Goal: Task Accomplishment & Management: Complete application form

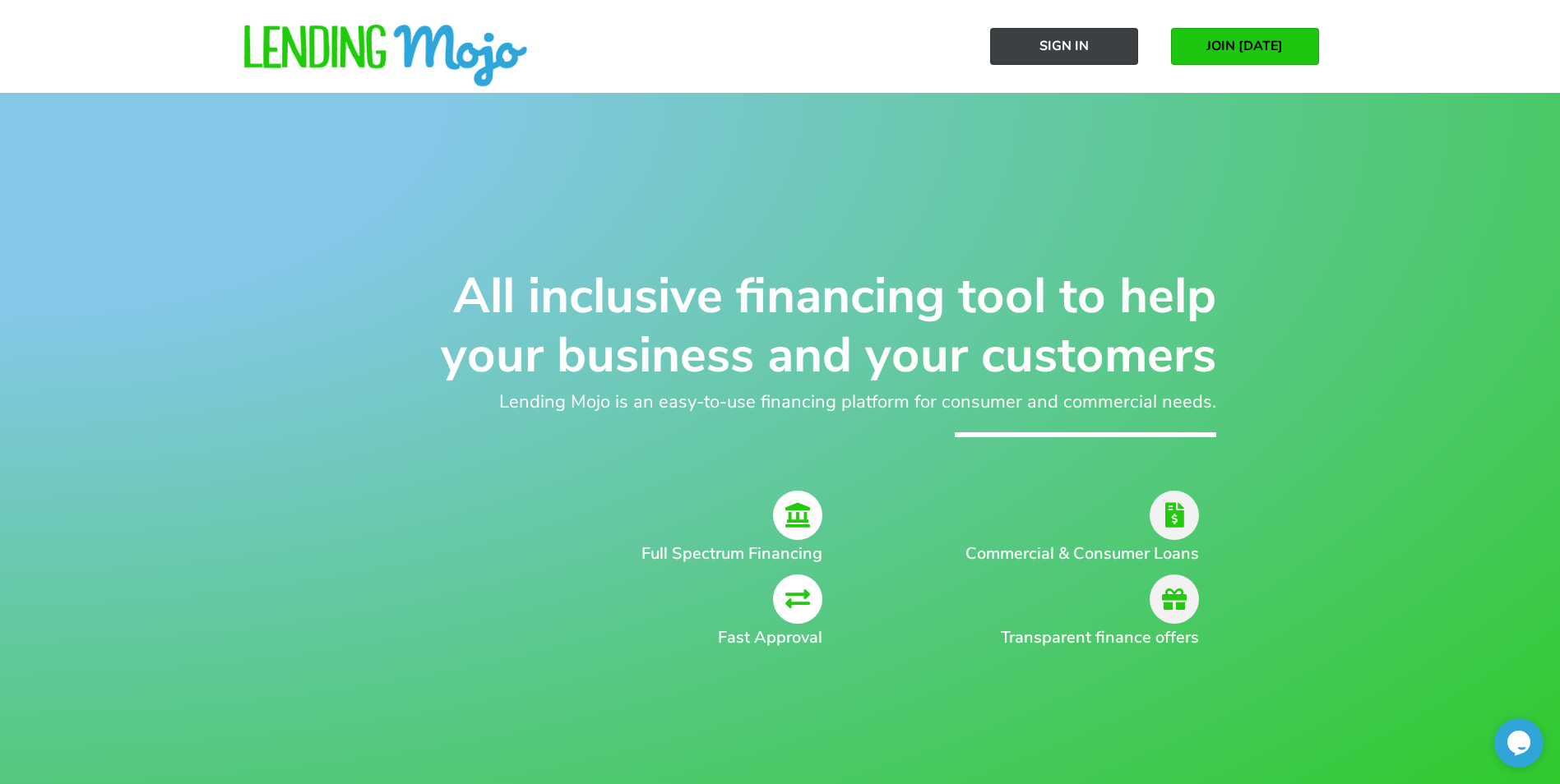
click at [1060, 51] on span "Sign In" at bounding box center [1064, 46] width 50 height 15
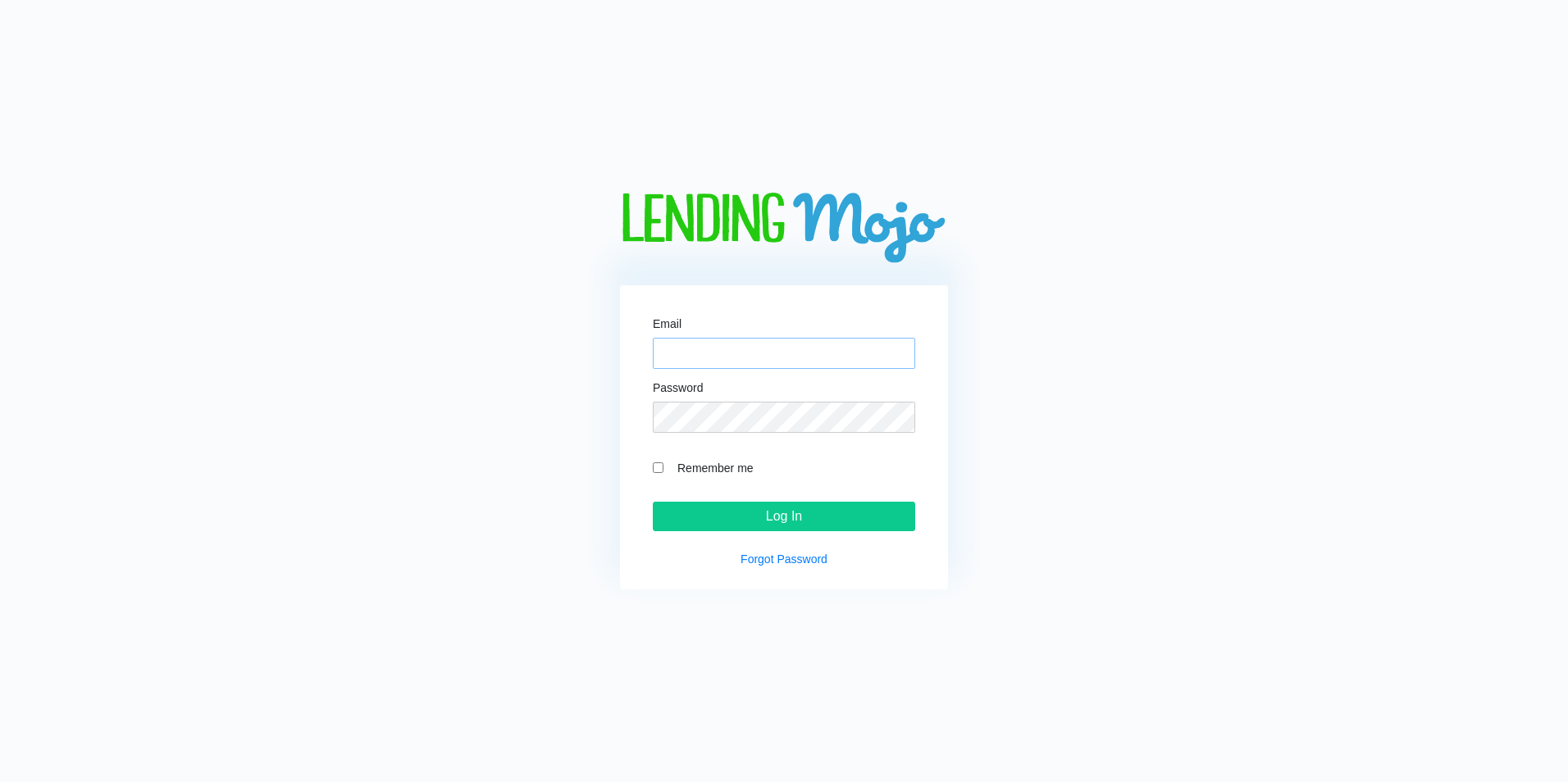
click at [700, 351] on input "Email" at bounding box center [784, 353] width 263 height 31
paste input "[EMAIL_ADDRESS][DOMAIN_NAME]"
type input "[EMAIL_ADDRESS][DOMAIN_NAME]"
click at [743, 522] on input "Log In" at bounding box center [784, 516] width 263 height 29
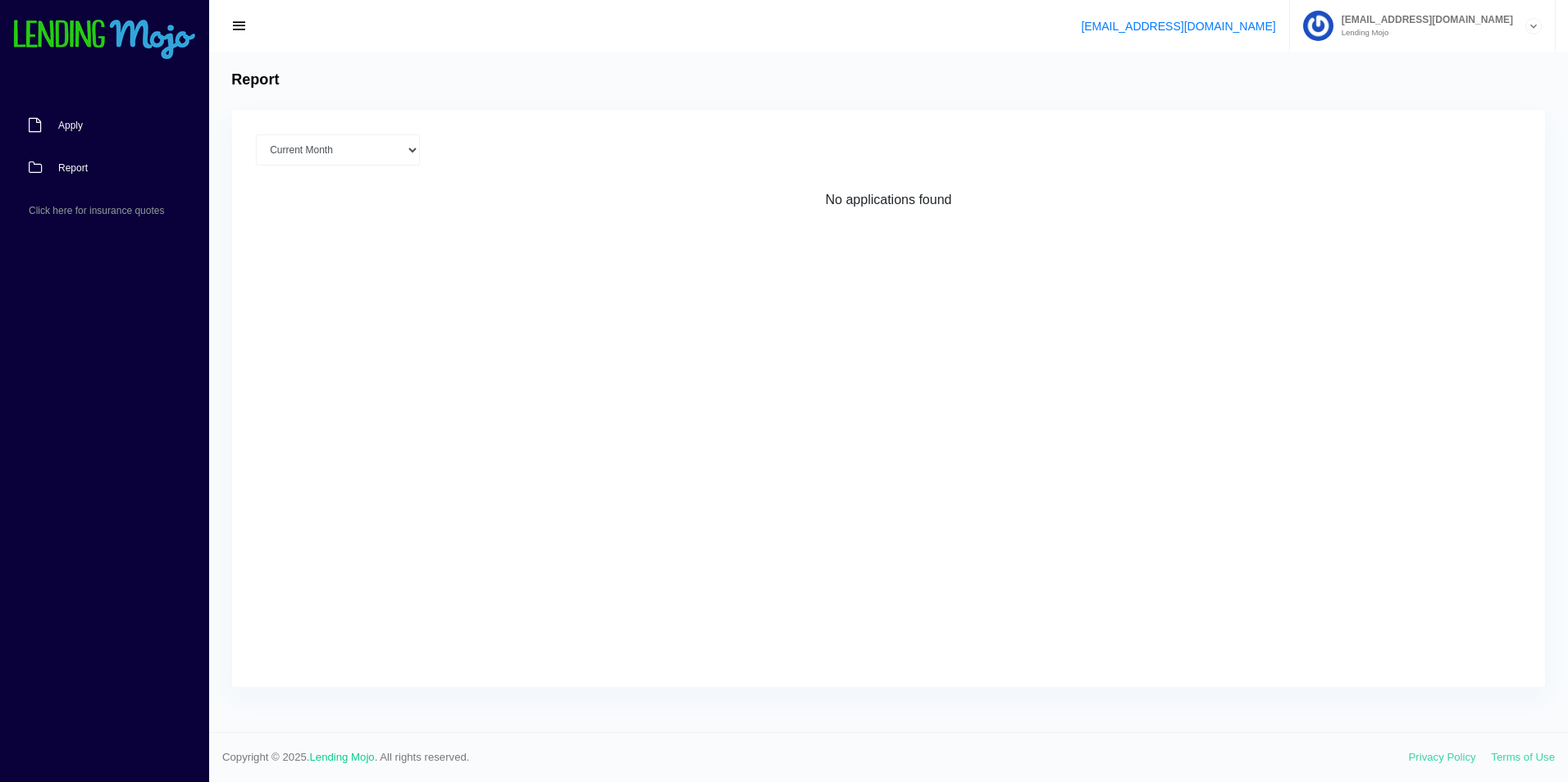
click at [59, 124] on span "Apply" at bounding box center [71, 125] width 25 height 10
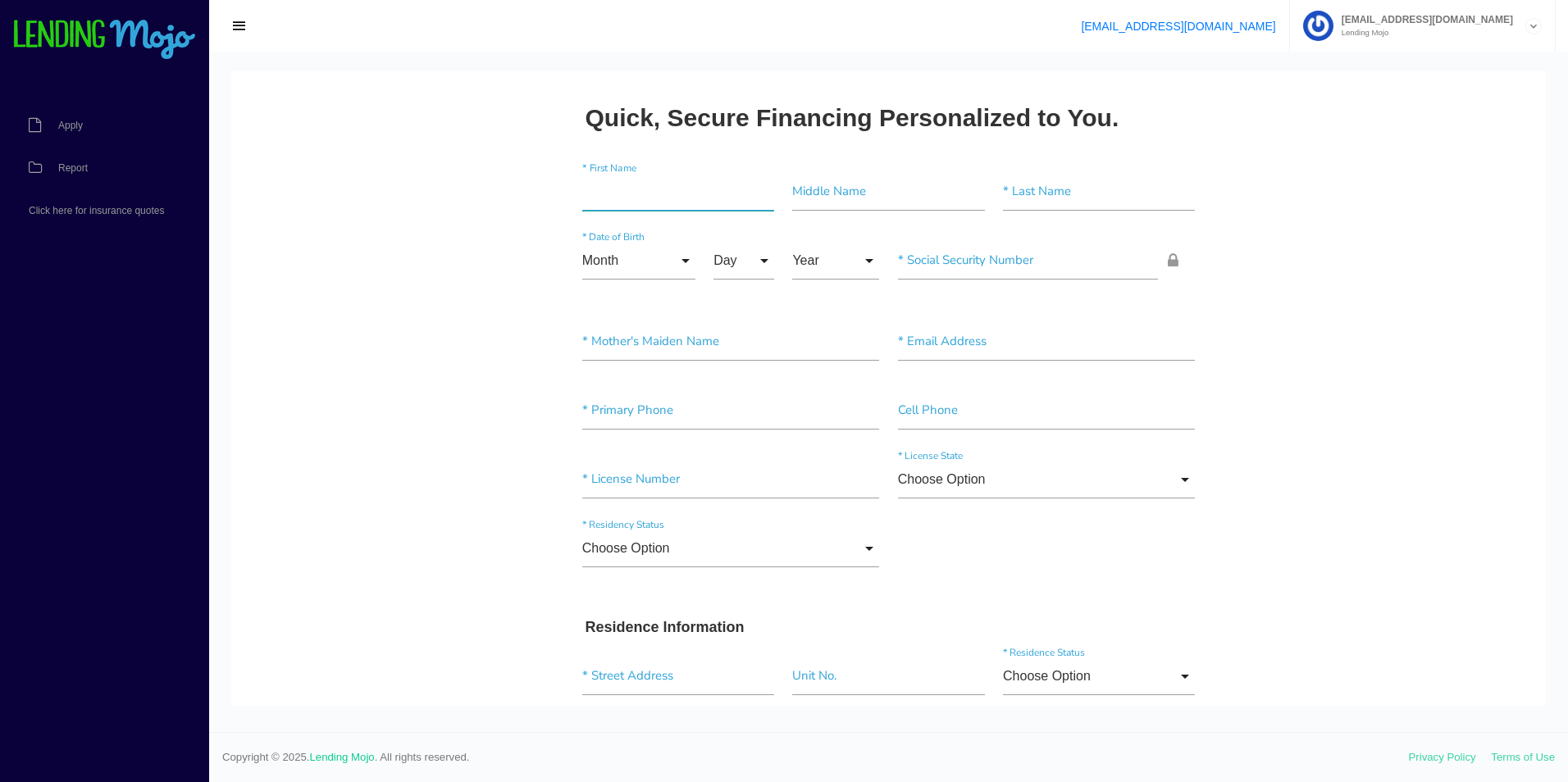
click at [624, 193] on input"] "text" at bounding box center [678, 192] width 192 height 38
type input"] "[PERSON_NAME]"
click at [1023, 199] on input"] "text" at bounding box center [1098, 192] width 192 height 38
type input"] "[PERSON_NAME]"
click at [684, 257] on input "Month" at bounding box center [639, 260] width 113 height 38
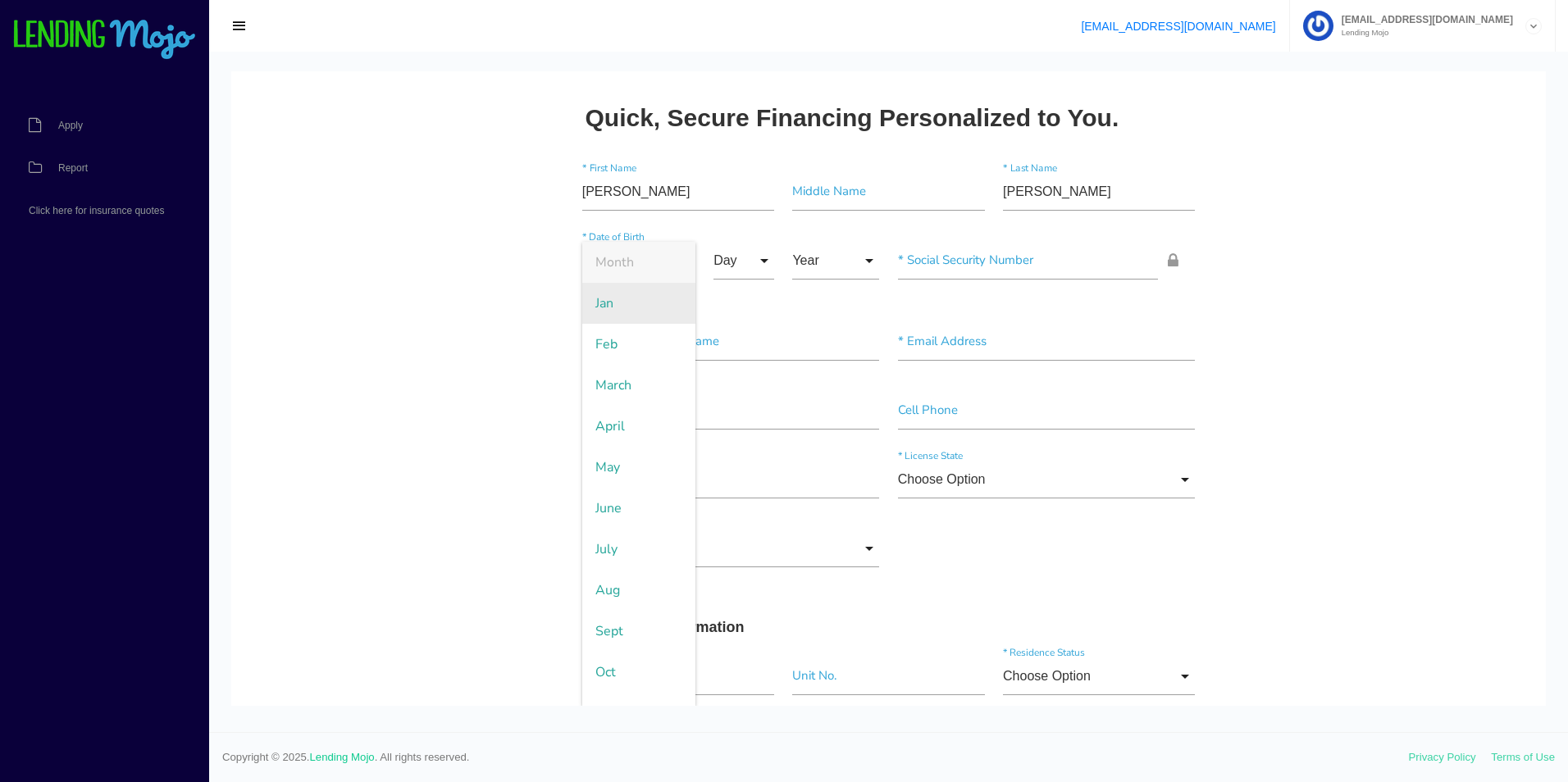
click at [642, 301] on span "Jan" at bounding box center [639, 303] width 113 height 41
type input "Jan"
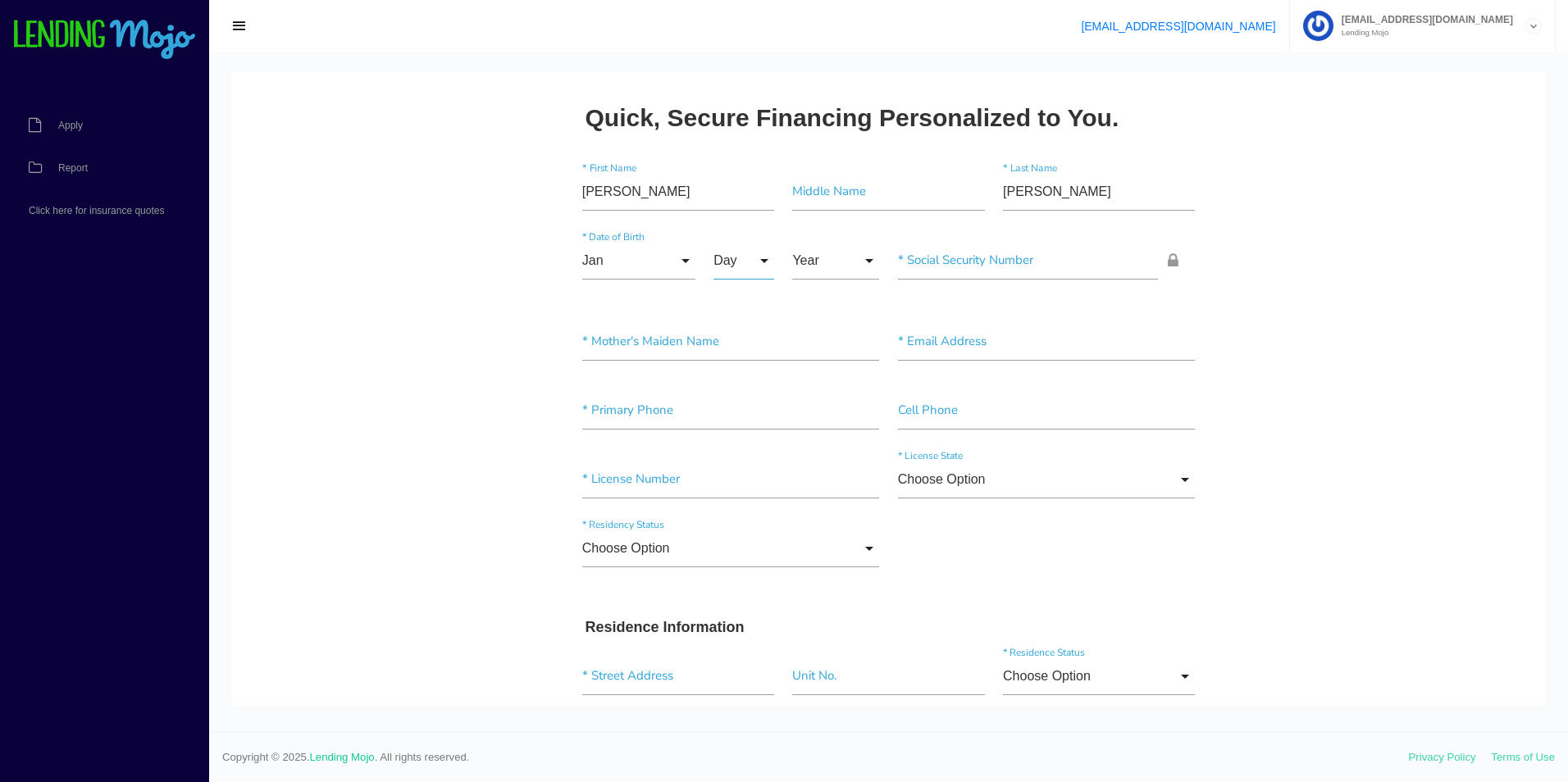
click at [766, 262] on input "Day" at bounding box center [743, 260] width 61 height 38
click at [742, 663] on span "12" at bounding box center [754, 672] width 82 height 41
type input "12"
click at [823, 270] on input "Year" at bounding box center [835, 260] width 87 height 38
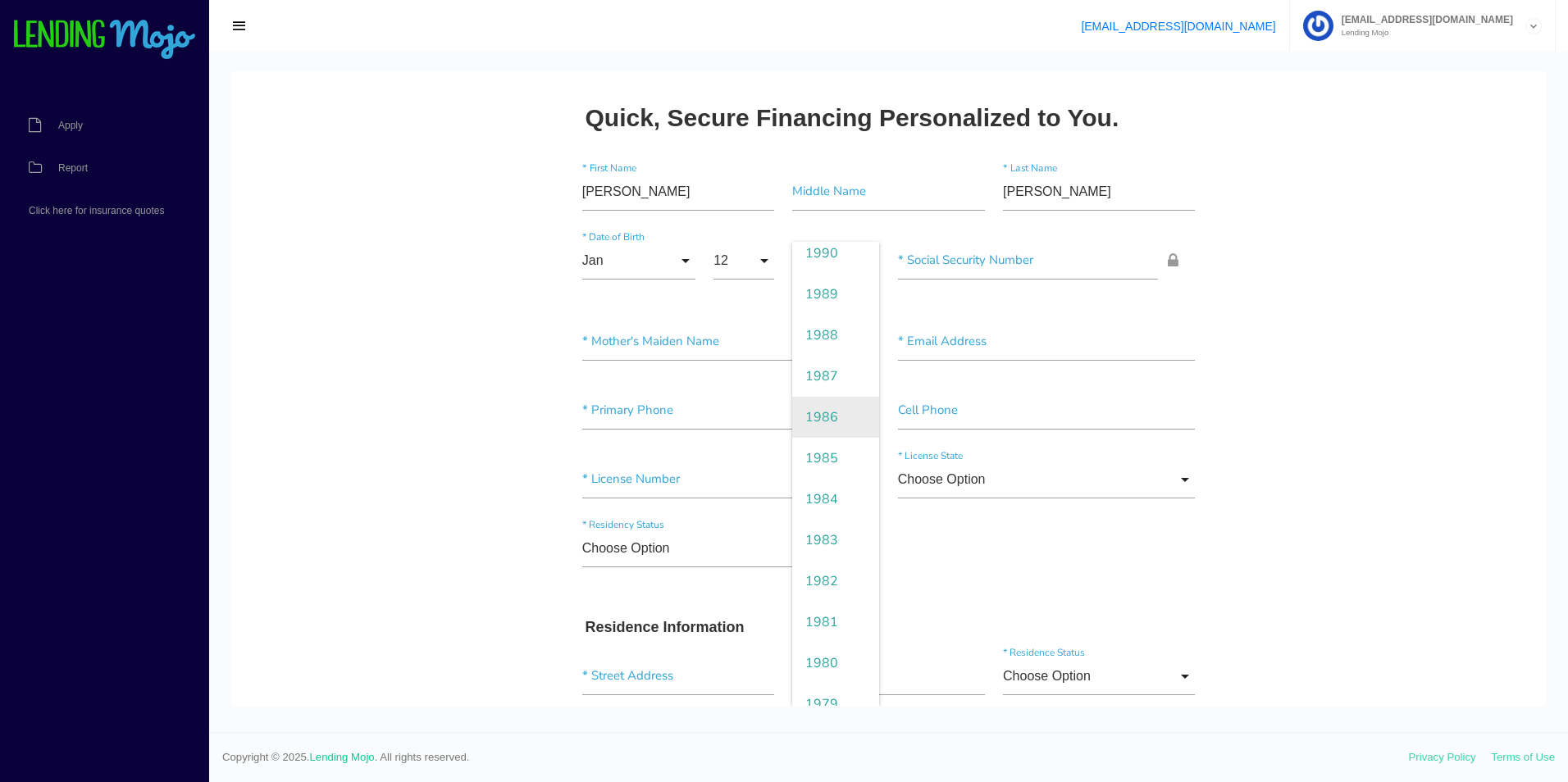
scroll to position [717, 0]
click at [823, 326] on span "1989" at bounding box center [835, 324] width 87 height 41
type input "1989"
click at [1013, 265] on input"] "text" at bounding box center [1028, 260] width 261 height 38
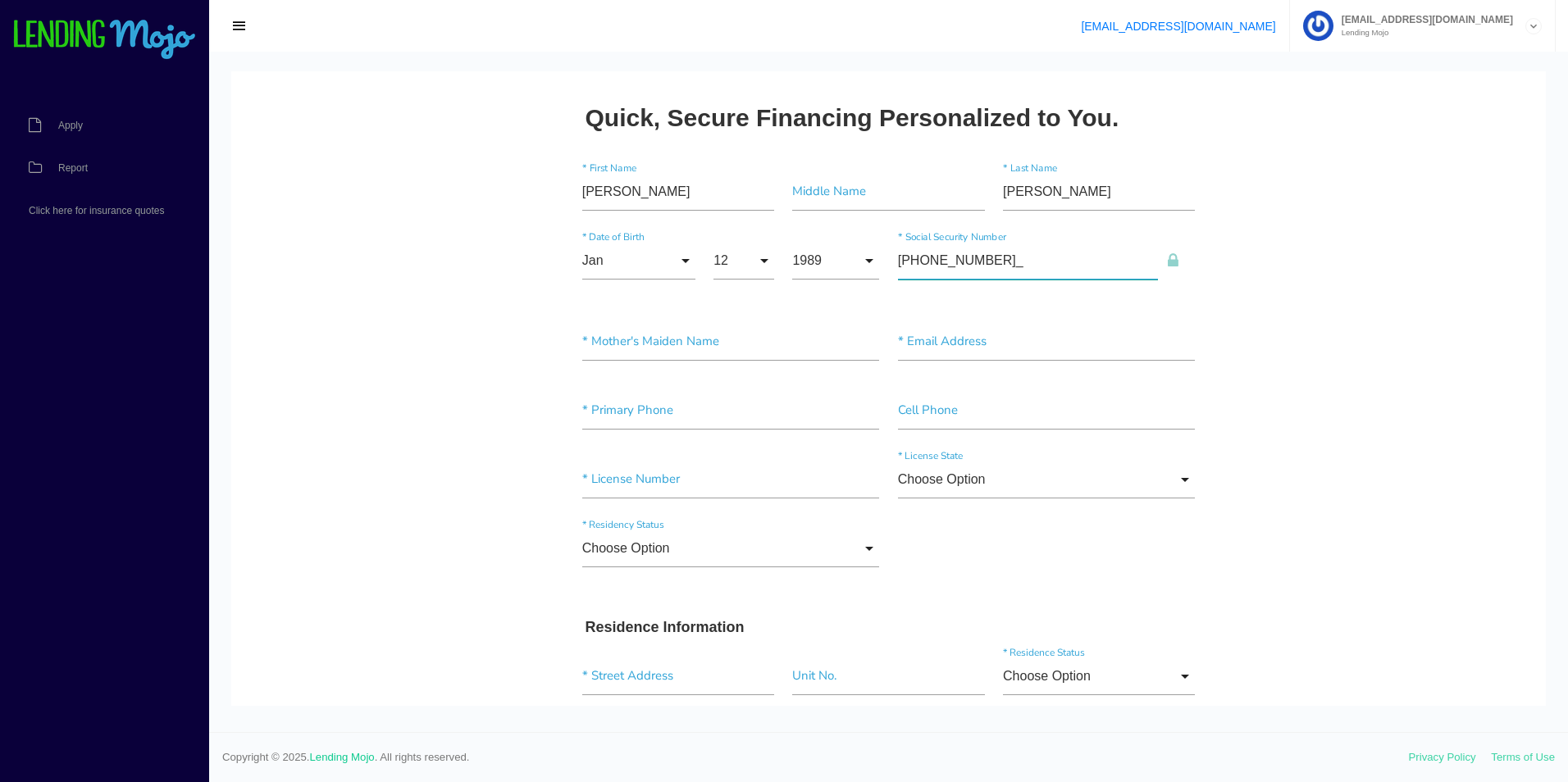
type input"] "058-80-6063"
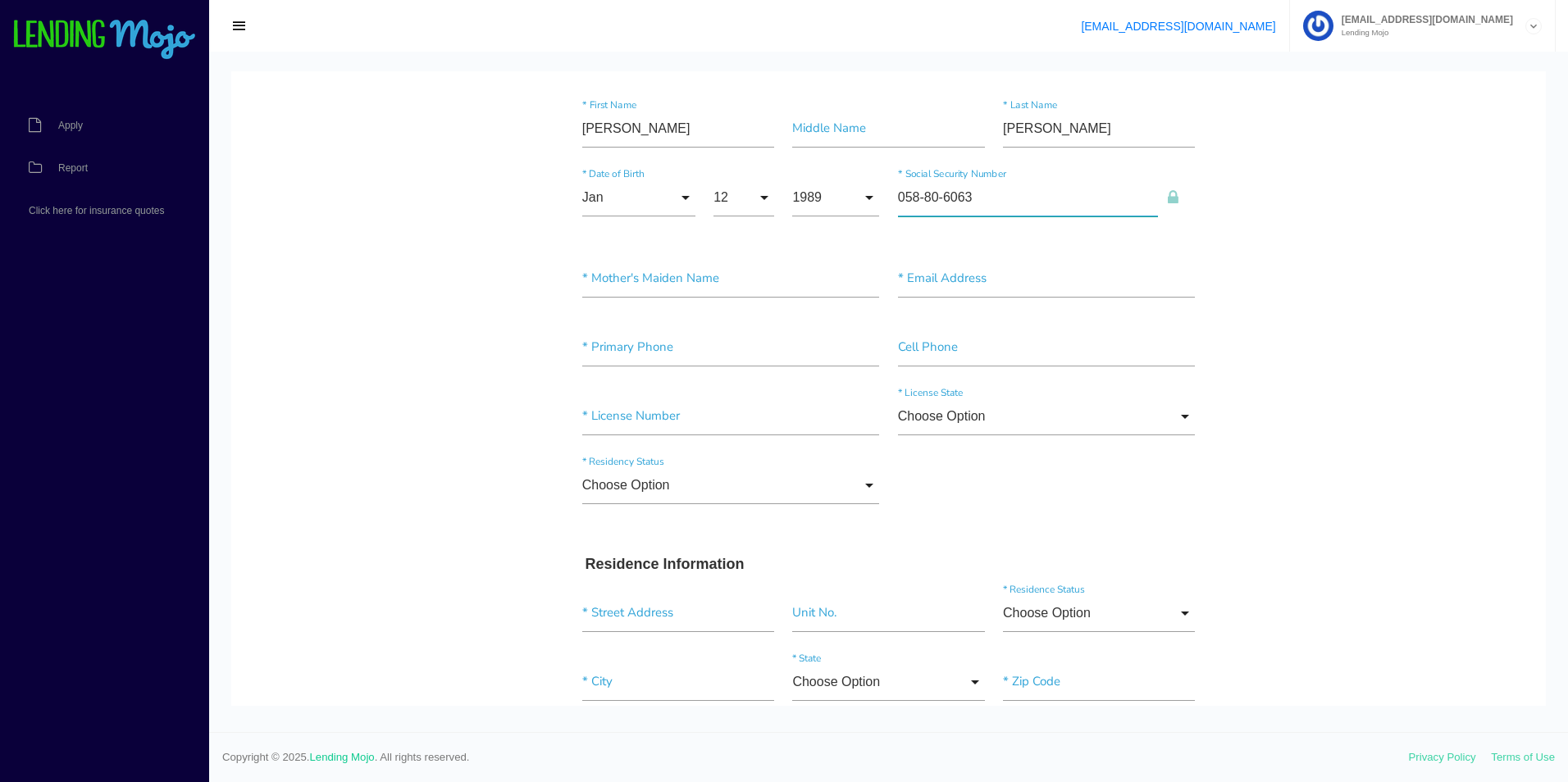
scroll to position [82, 0]
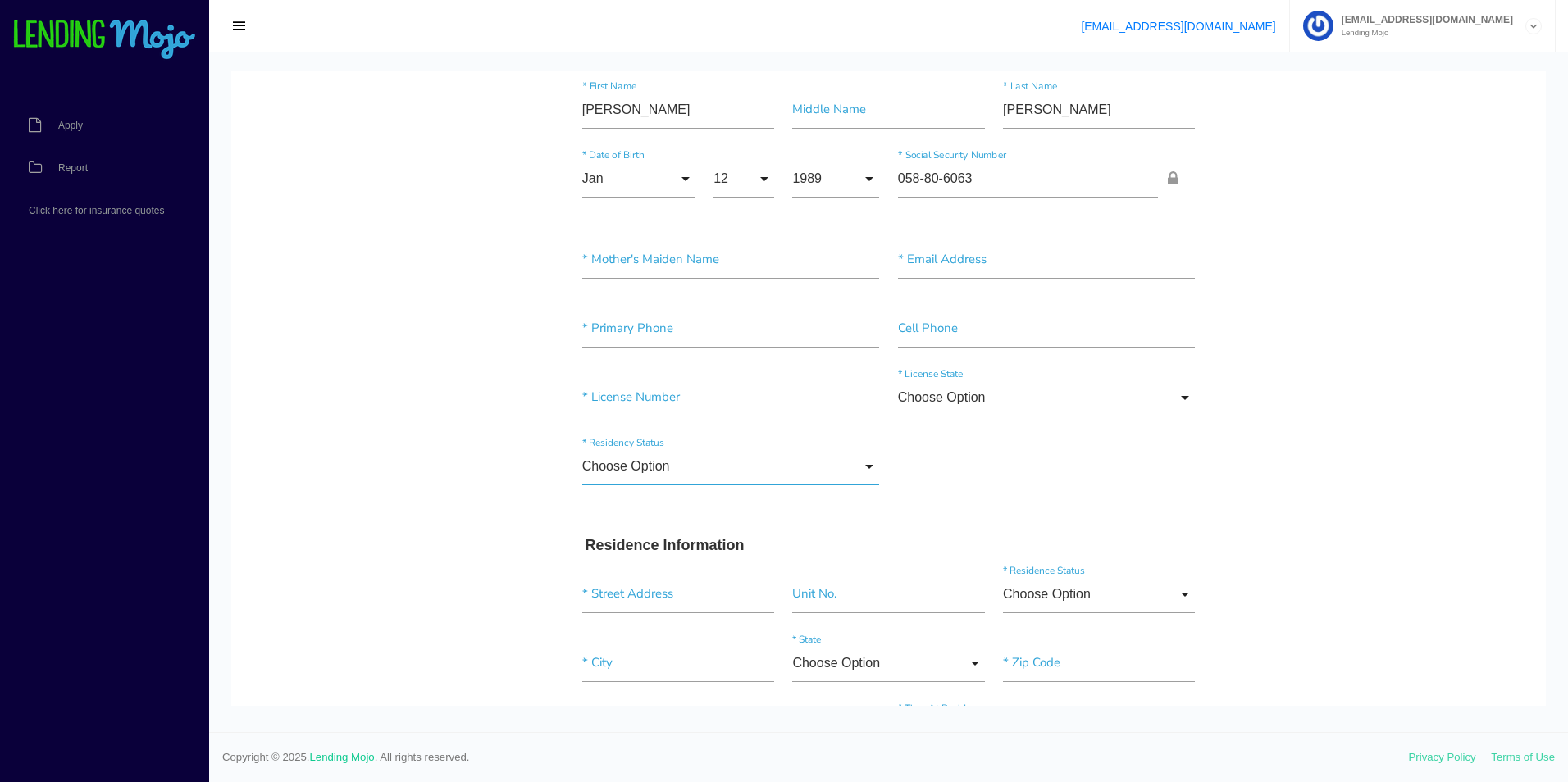
click at [864, 464] on input "Choose Option" at bounding box center [731, 466] width 297 height 38
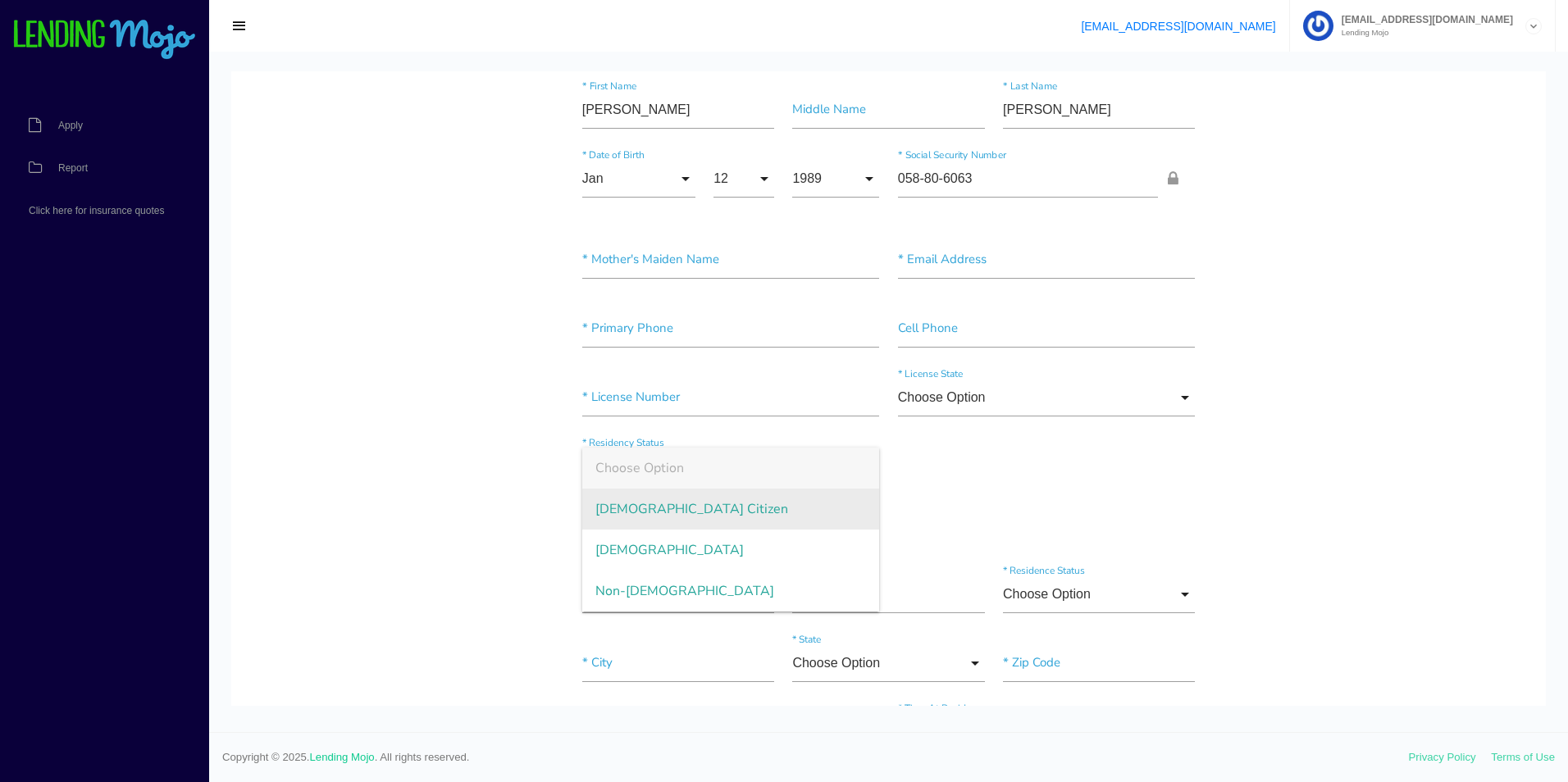
click at [834, 509] on span "[DEMOGRAPHIC_DATA] Citizen" at bounding box center [731, 509] width 297 height 41
type input "[DEMOGRAPHIC_DATA] Citizen"
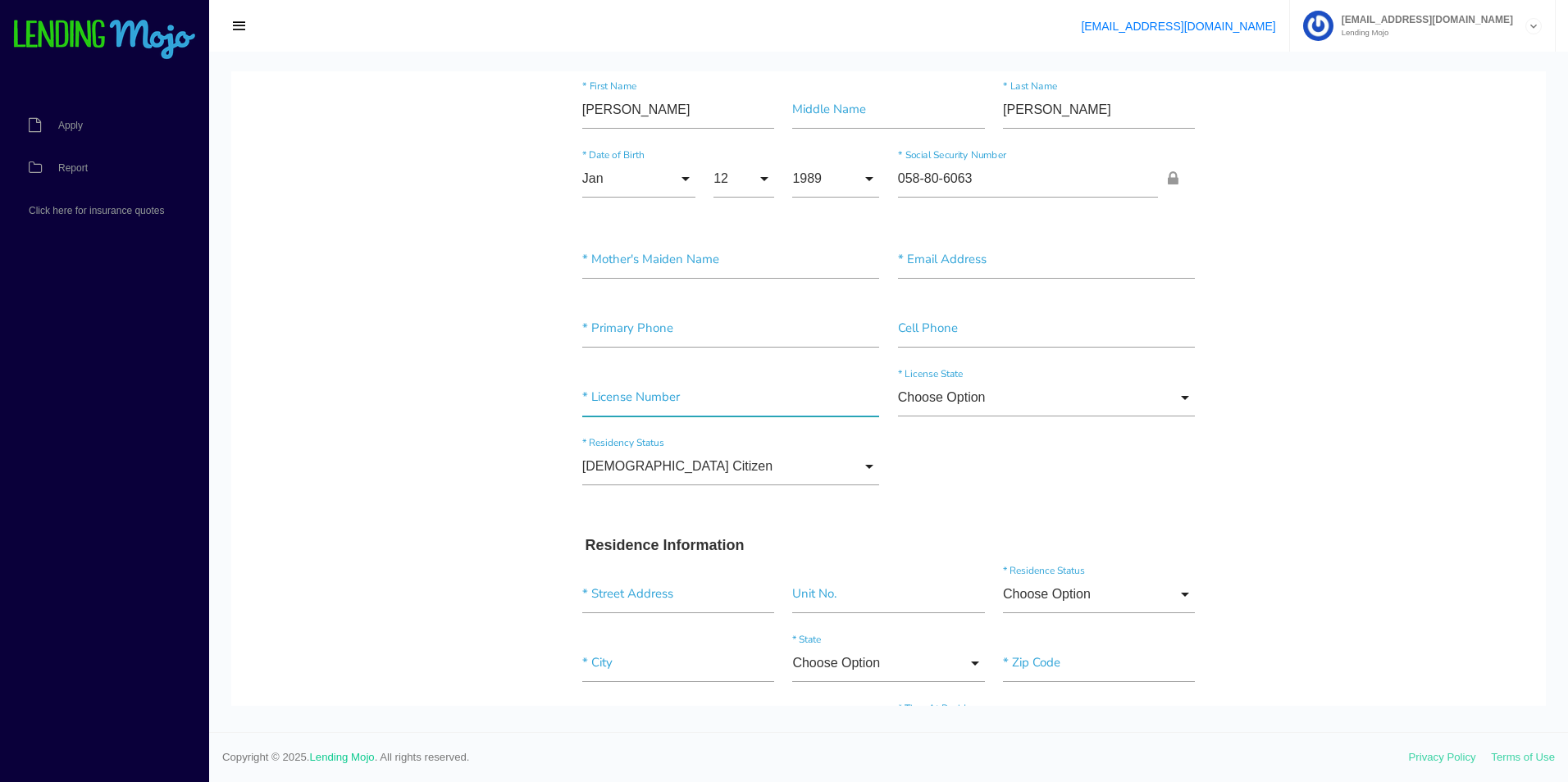
click at [671, 400] on input"] "text" at bounding box center [731, 397] width 297 height 38
type input"] "474672145"
click at [1037, 394] on input "Choose Option" at bounding box center [1047, 397] width 297 height 38
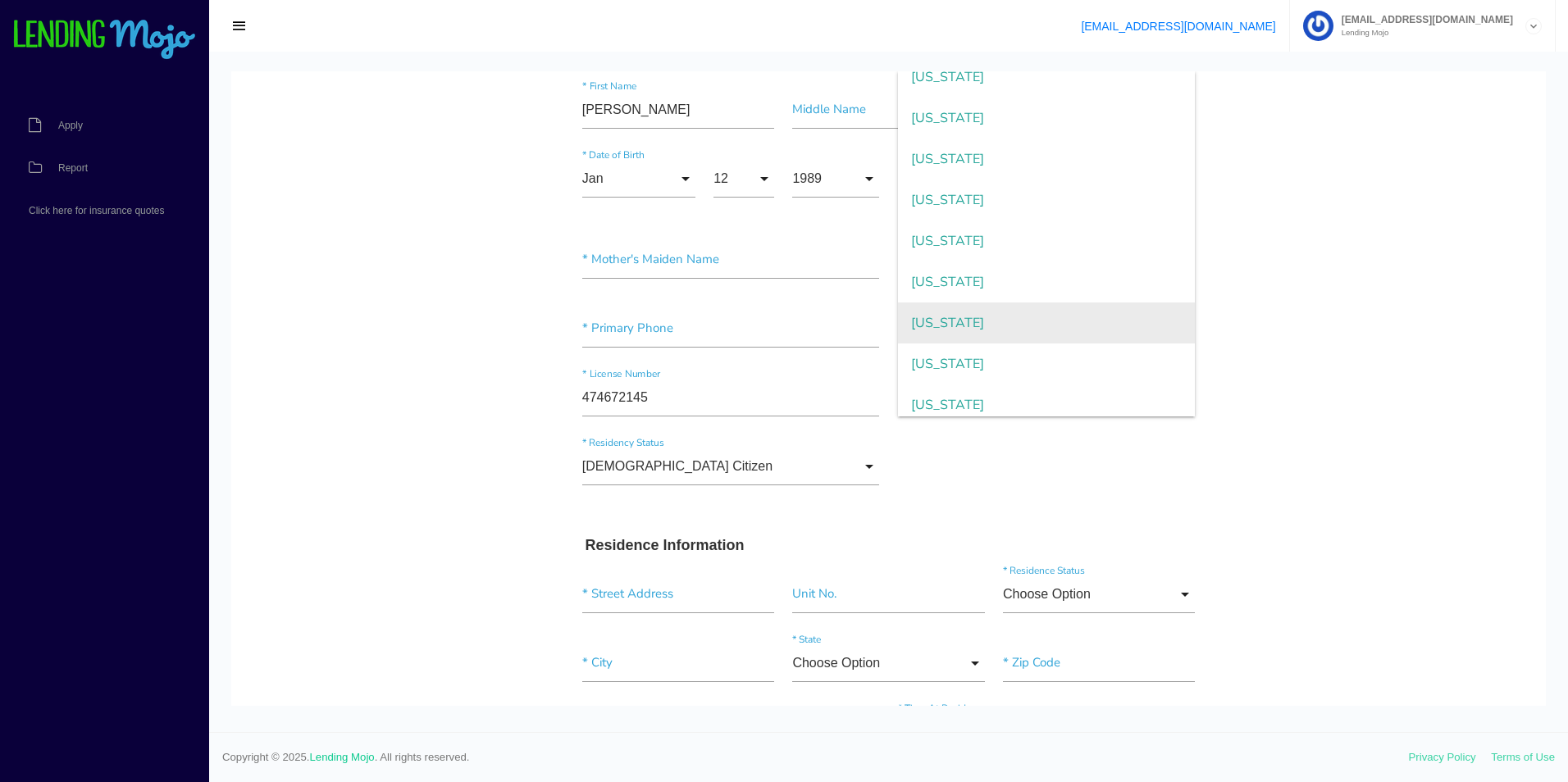
scroll to position [1146, 0]
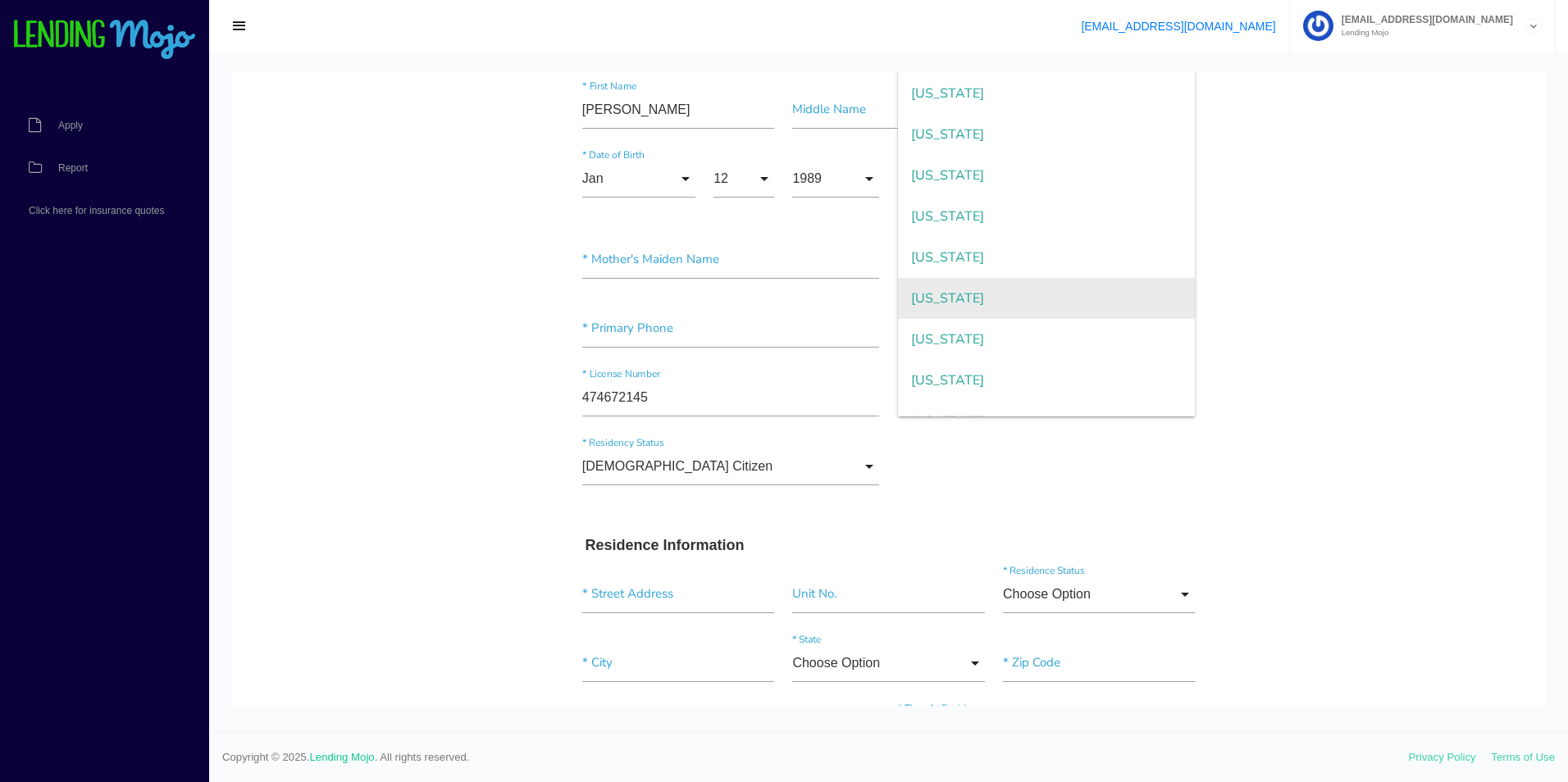
click at [1111, 367] on span "[US_STATE]" at bounding box center [1047, 380] width 297 height 41
type input "[US_STATE]"
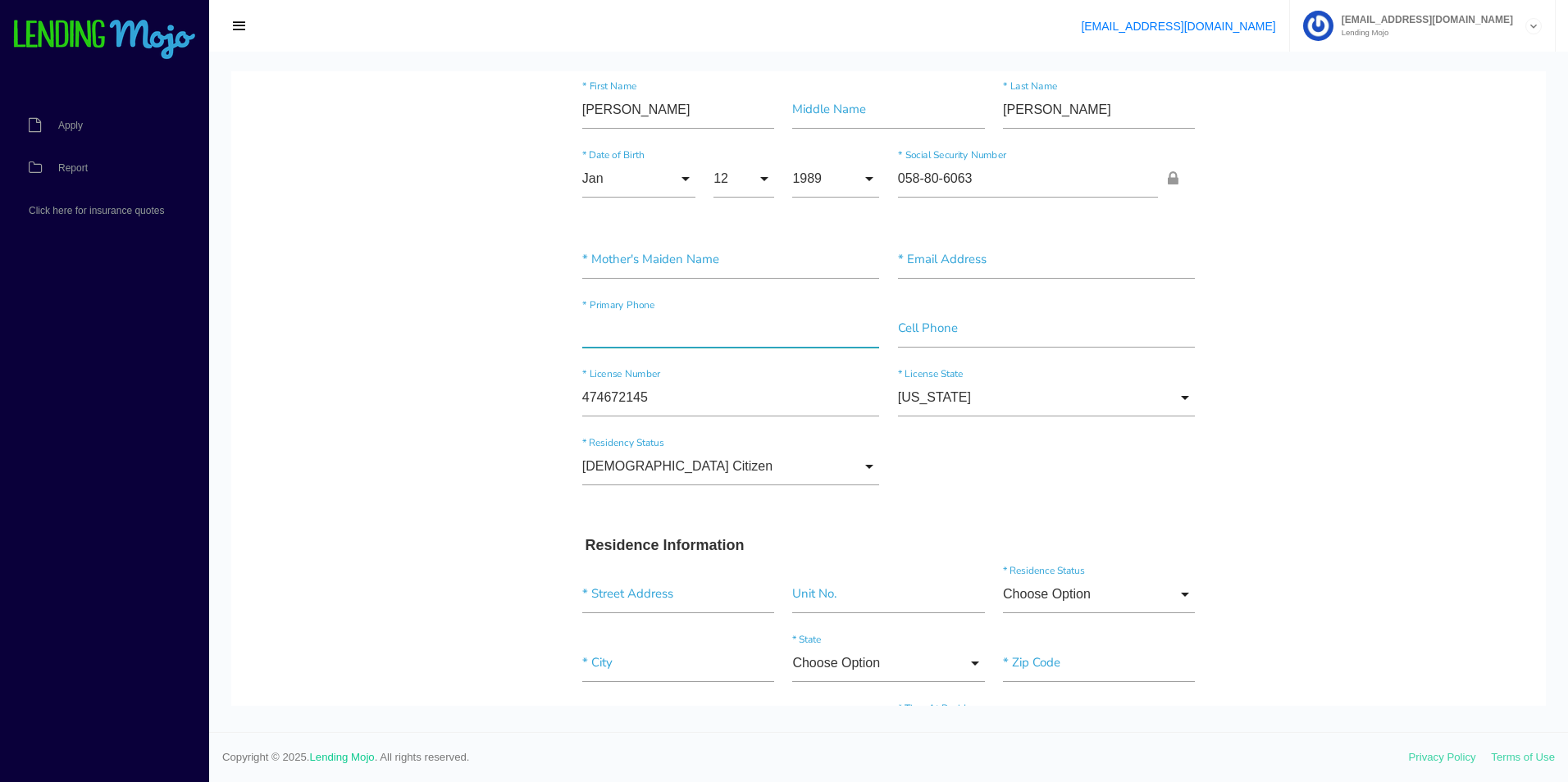
click at [611, 333] on input"] "text" at bounding box center [731, 328] width 297 height 38
type input"] "[PHONE_NUMBER]"
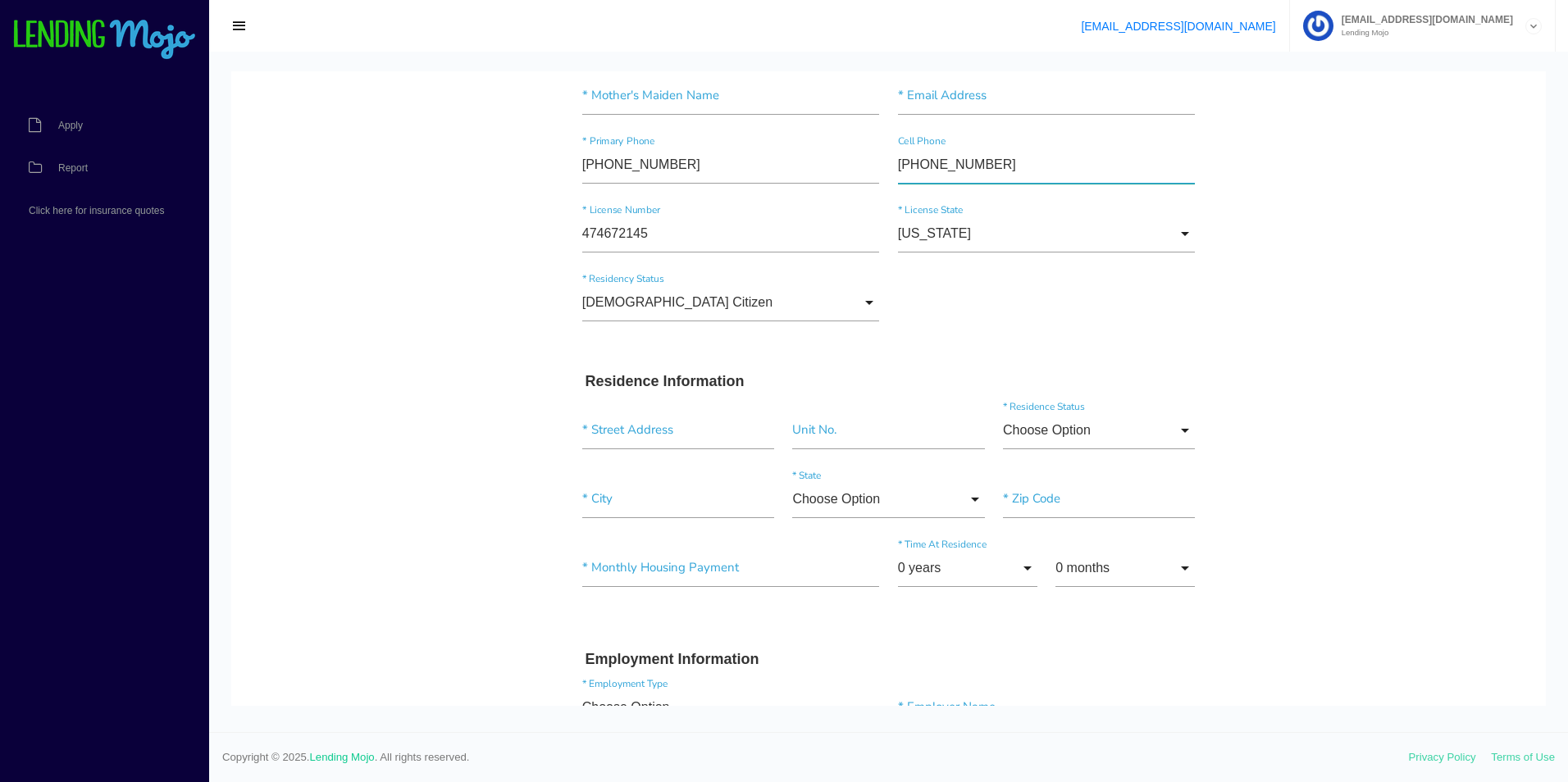
scroll to position [328, 0]
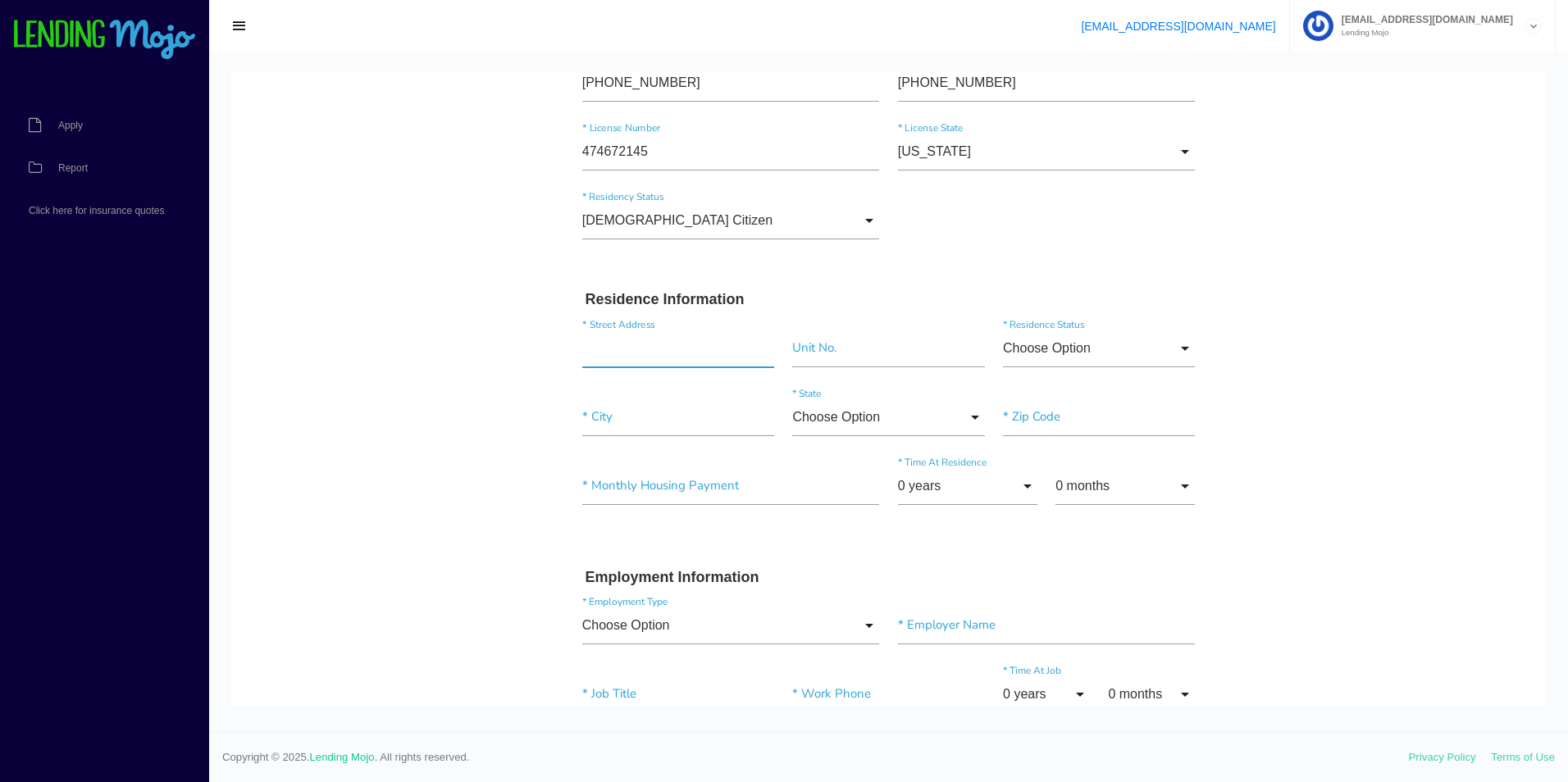
click at [679, 338] on input "text" at bounding box center [678, 348] width 192 height 38
type input "[STREET_ADDRESS]"
type input"] "[GEOGRAPHIC_DATA]"
type input"] "13204"
click at [1176, 339] on input "Choose Option" at bounding box center [1098, 348] width 192 height 38
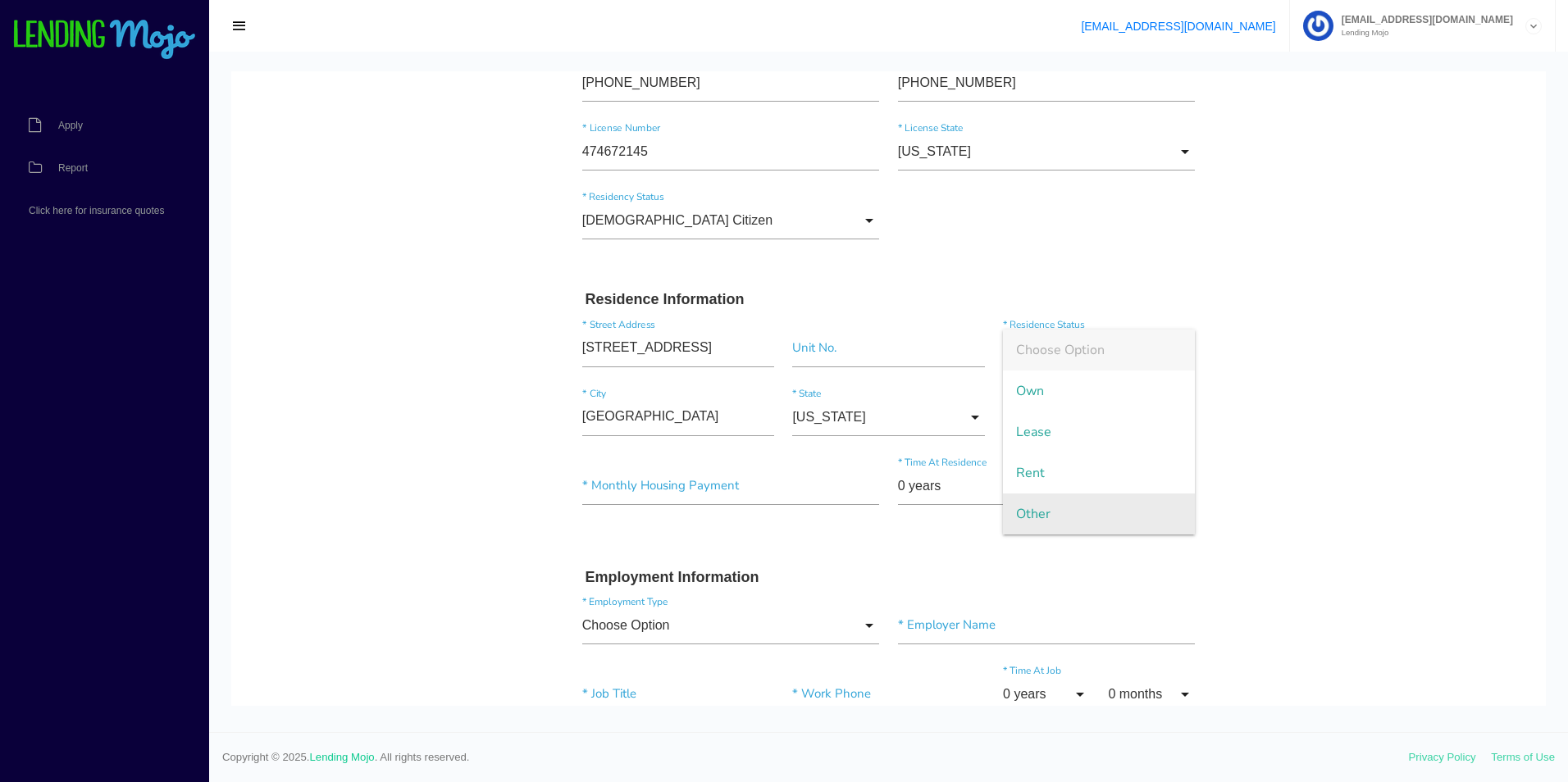
click at [1114, 514] on span "Other" at bounding box center [1098, 514] width 192 height 41
type input "Other"
click at [730, 491] on input"] "text" at bounding box center [731, 486] width 297 height 38
type input"] "$0.00"
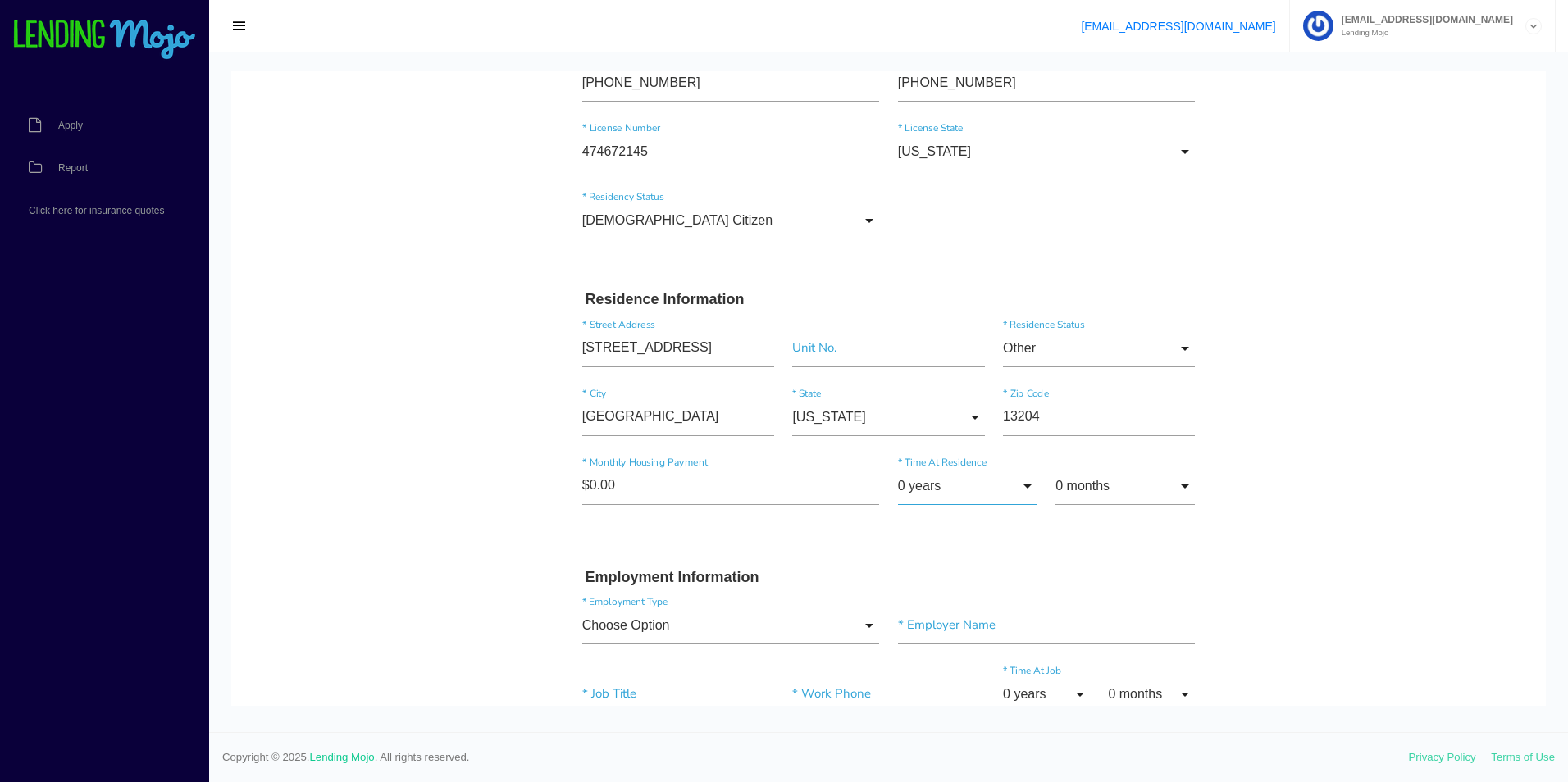
click at [1004, 488] on input "0 years" at bounding box center [968, 486] width 140 height 38
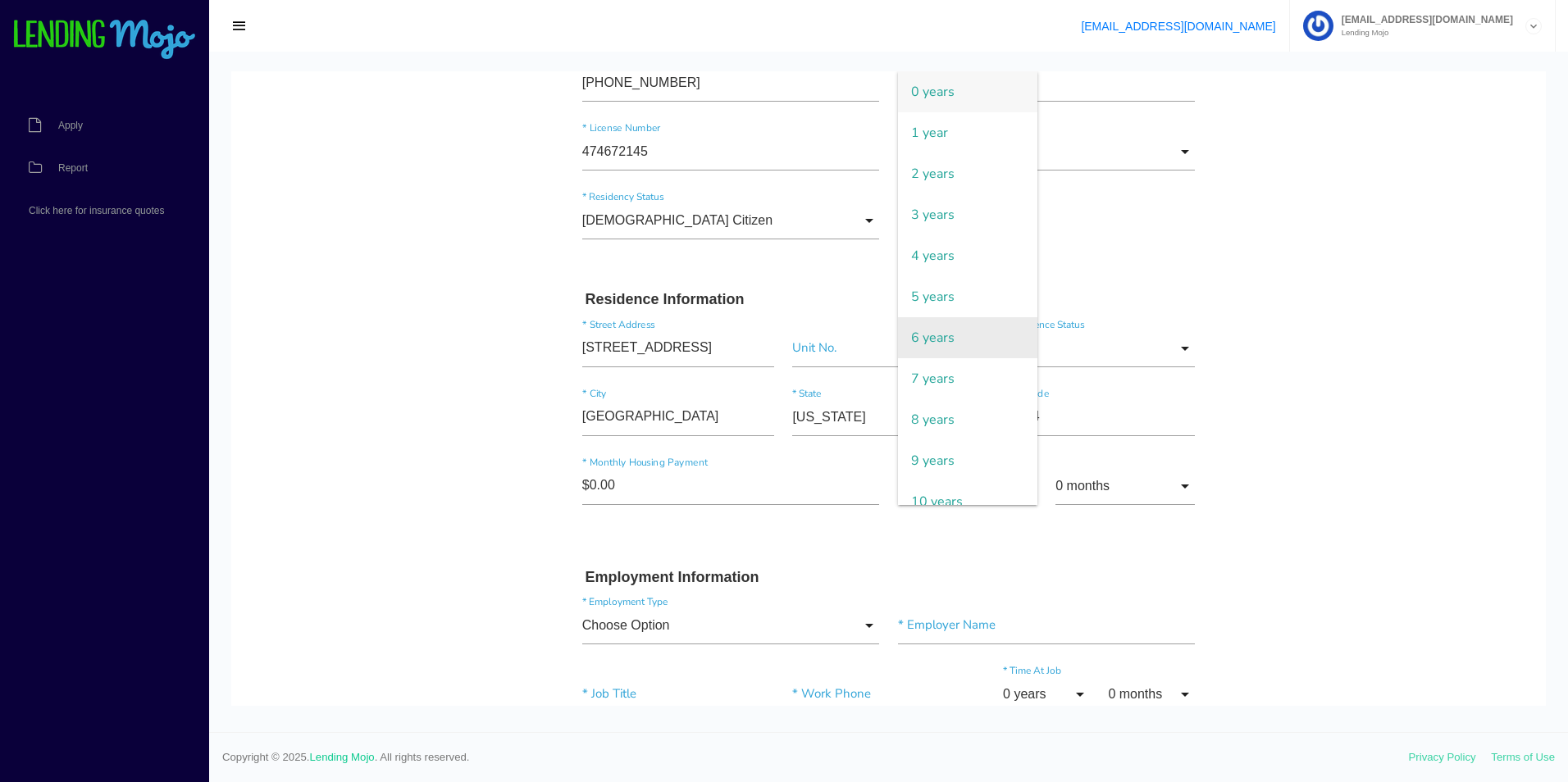
click at [955, 325] on span "6 years" at bounding box center [968, 338] width 140 height 41
type input "6 years"
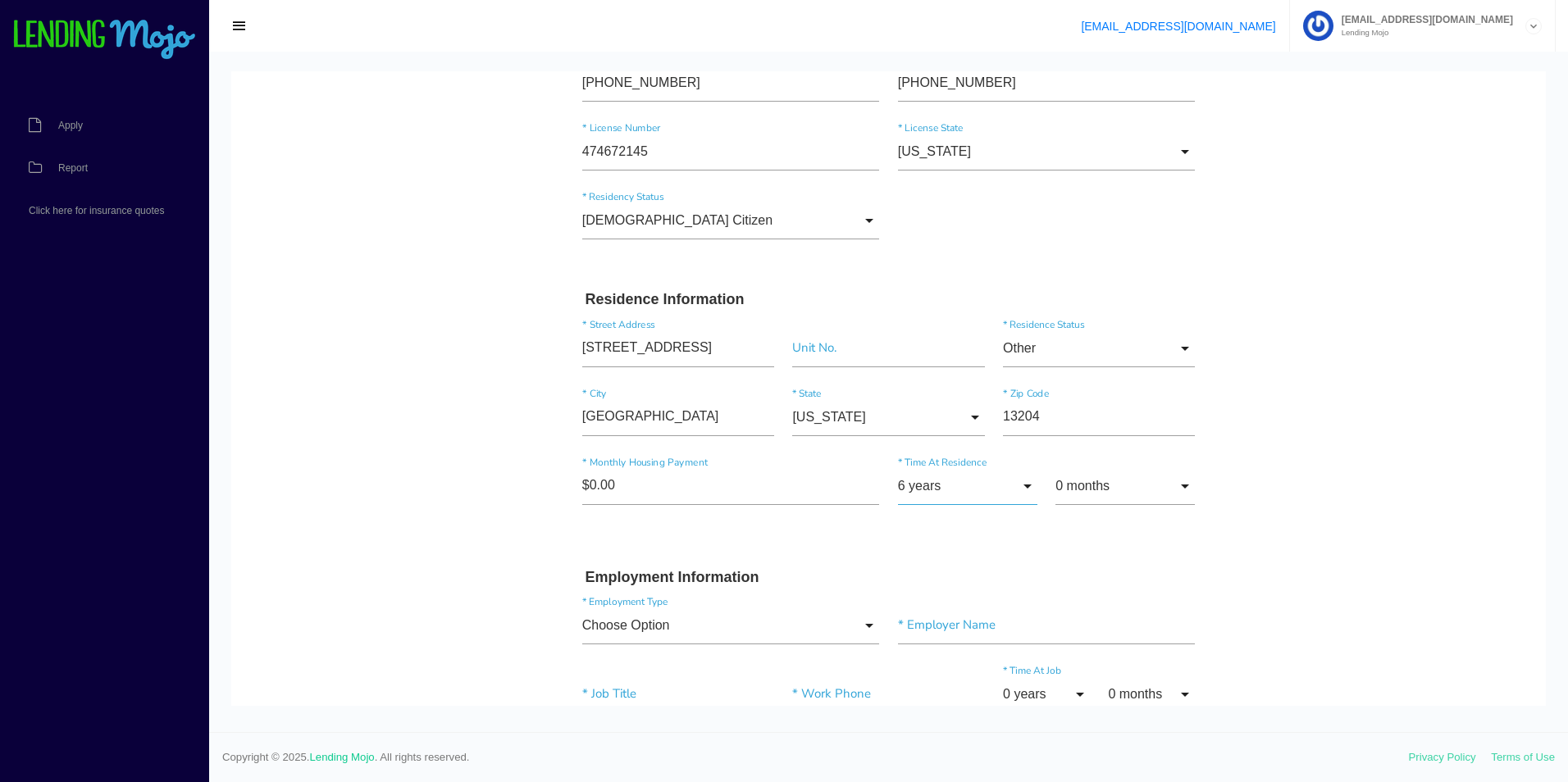
scroll to position [492, 0]
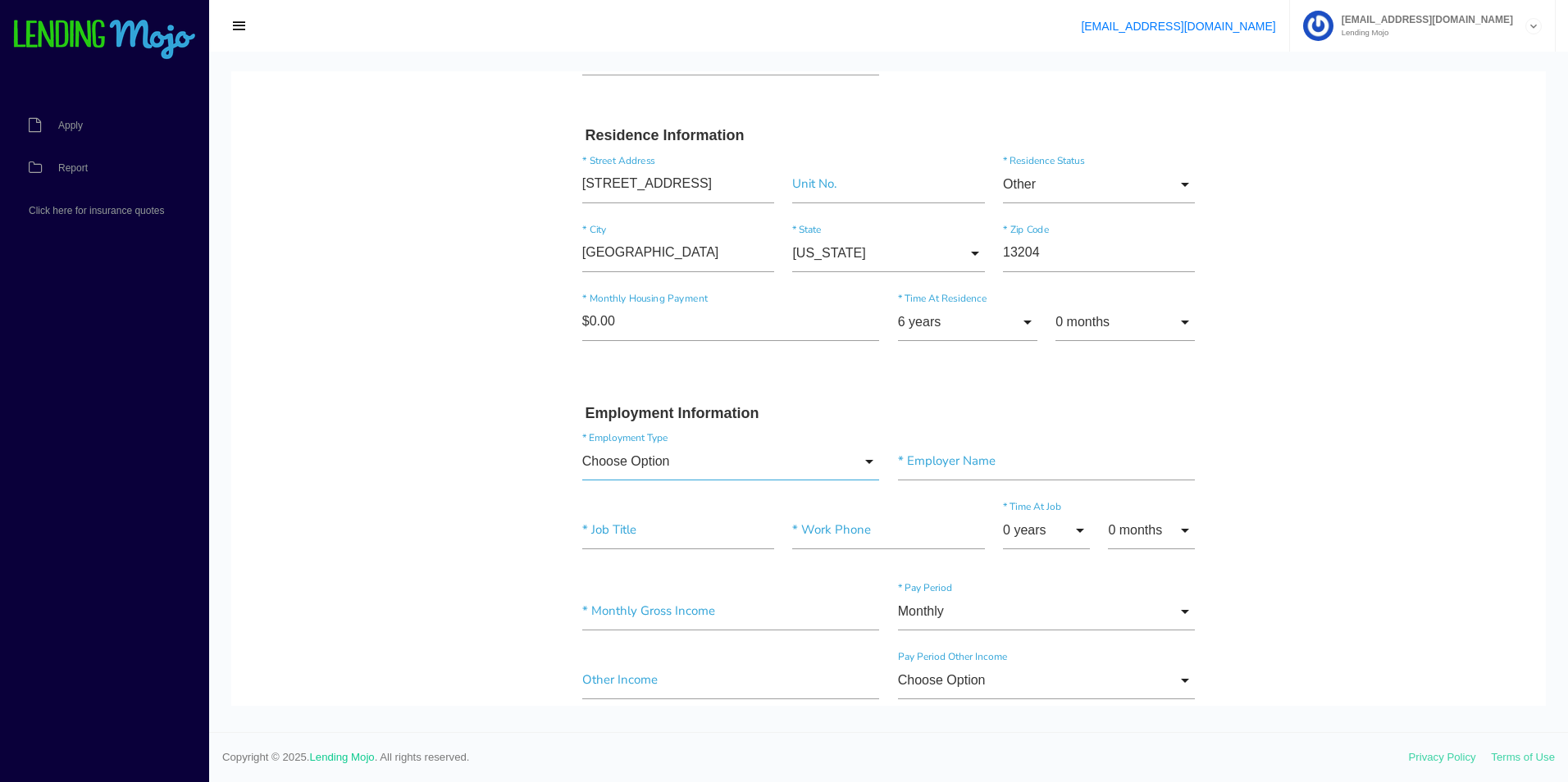
click at [862, 464] on input "Choose Option" at bounding box center [731, 461] width 297 height 38
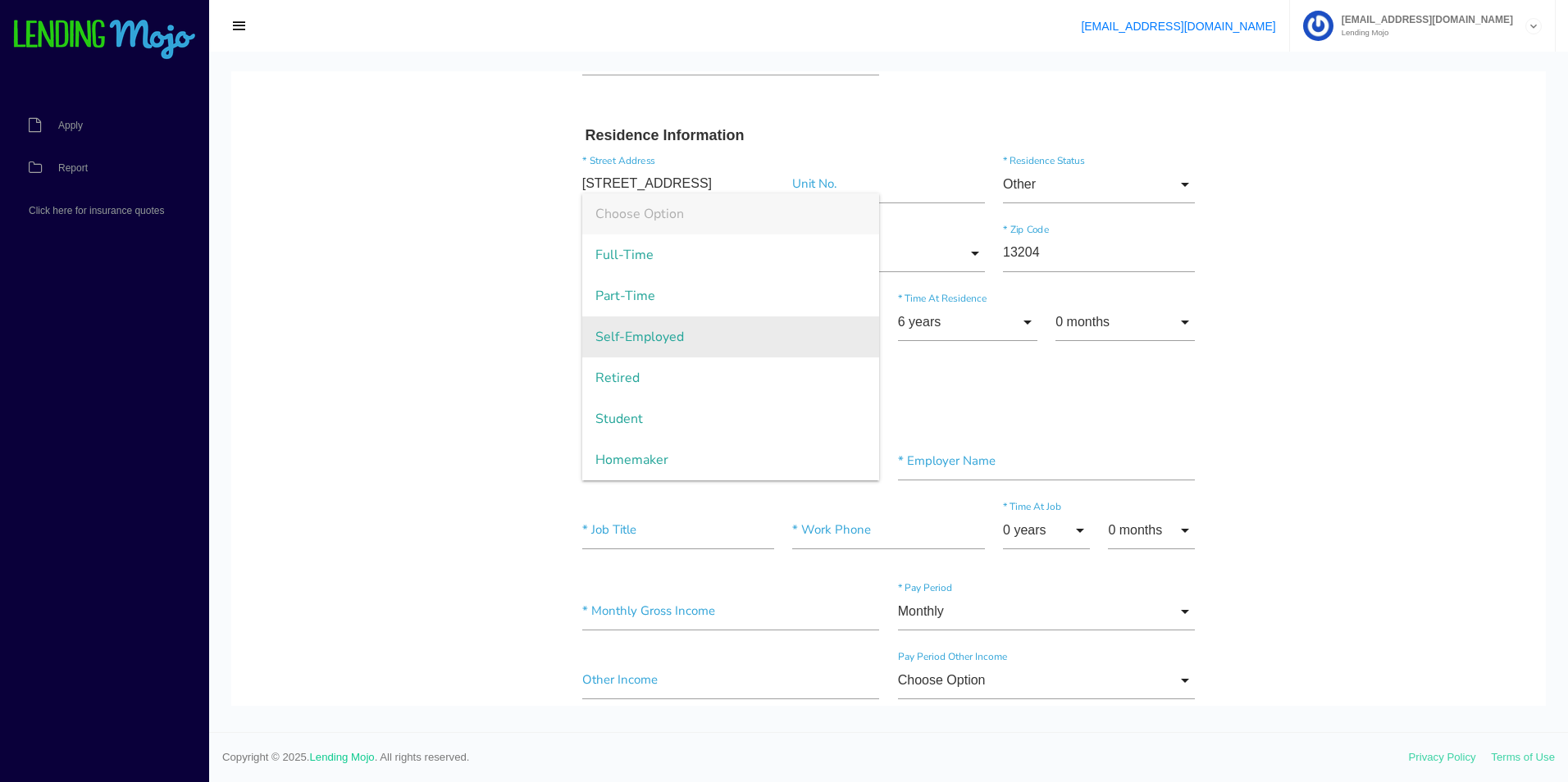
click at [787, 336] on span "Self-Employed" at bounding box center [731, 337] width 297 height 41
type input "Self-Employed"
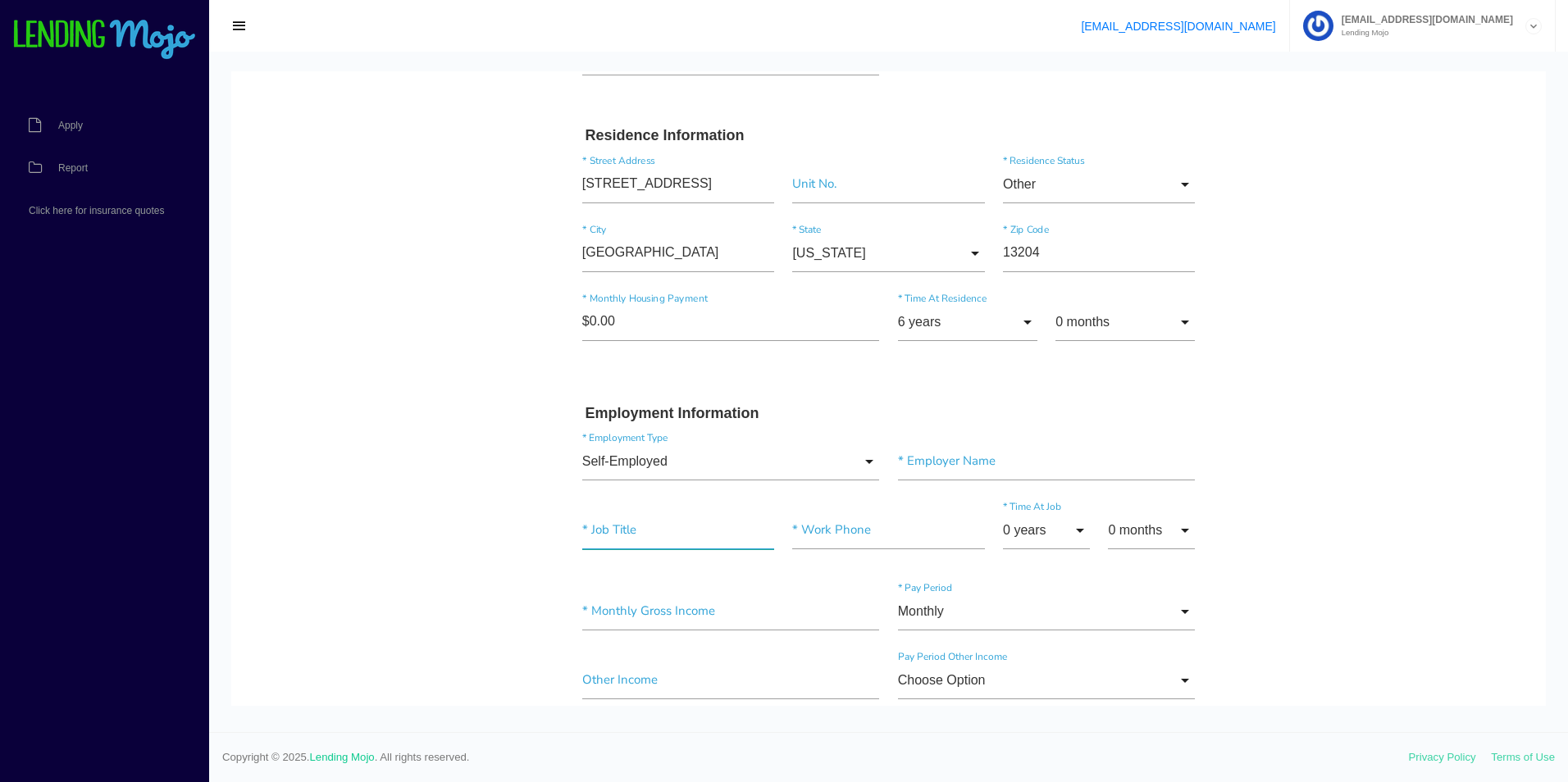
click at [712, 533] on input"] "text" at bounding box center [678, 530] width 192 height 38
type input"] "PERSONAL ASSISTANT"
click at [1067, 531] on input "0 years" at bounding box center [1046, 530] width 87 height 38
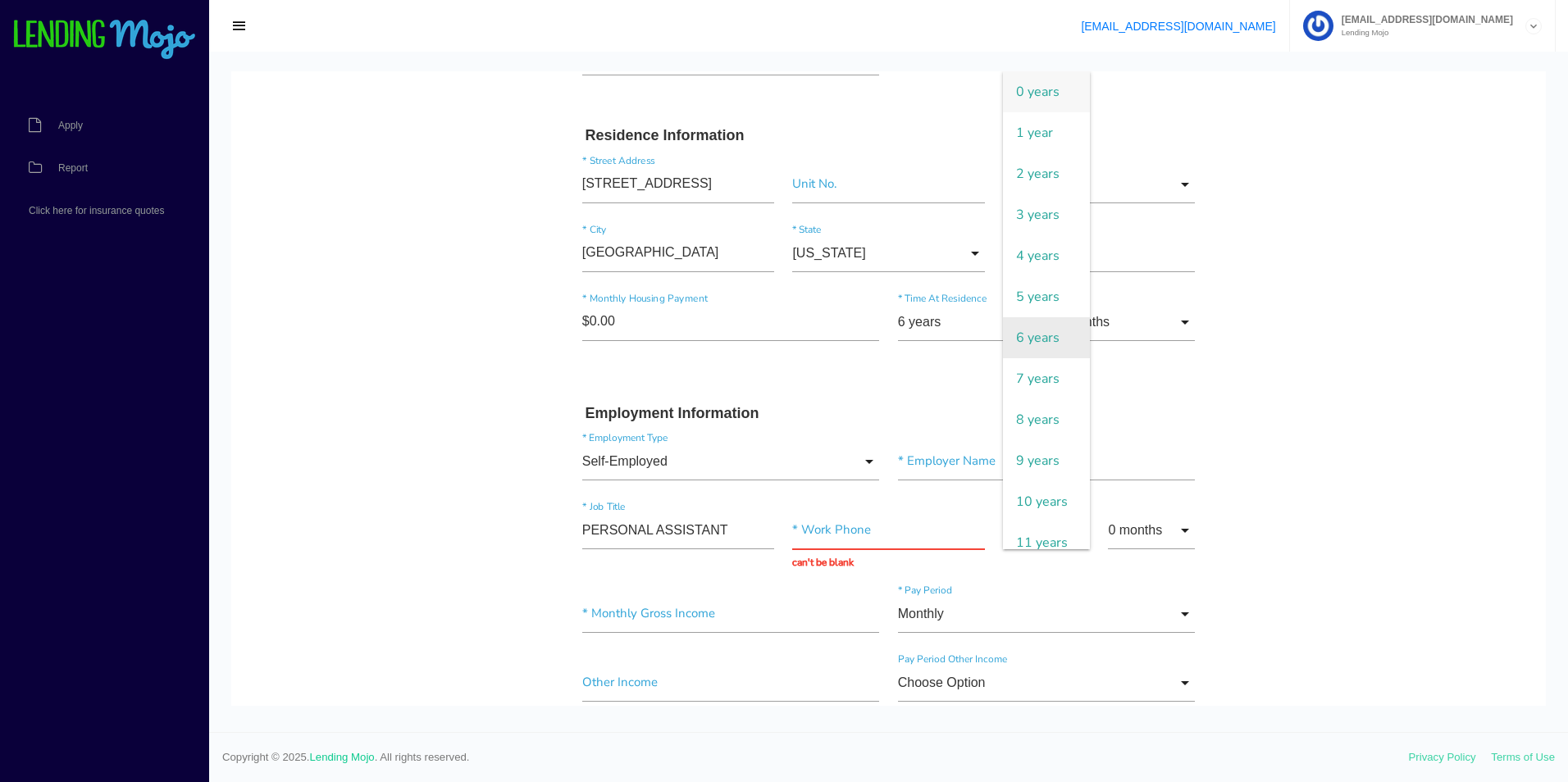
click at [1043, 334] on span "6 years" at bounding box center [1046, 338] width 87 height 41
type input "6 years"
click at [1311, 535] on body "Quick, Secure Financing Personalized to You. [PERSON_NAME] * First Name Middle …" at bounding box center [888, 657] width 1314 height 2156
click at [795, 532] on input "text" at bounding box center [888, 530] width 192 height 38
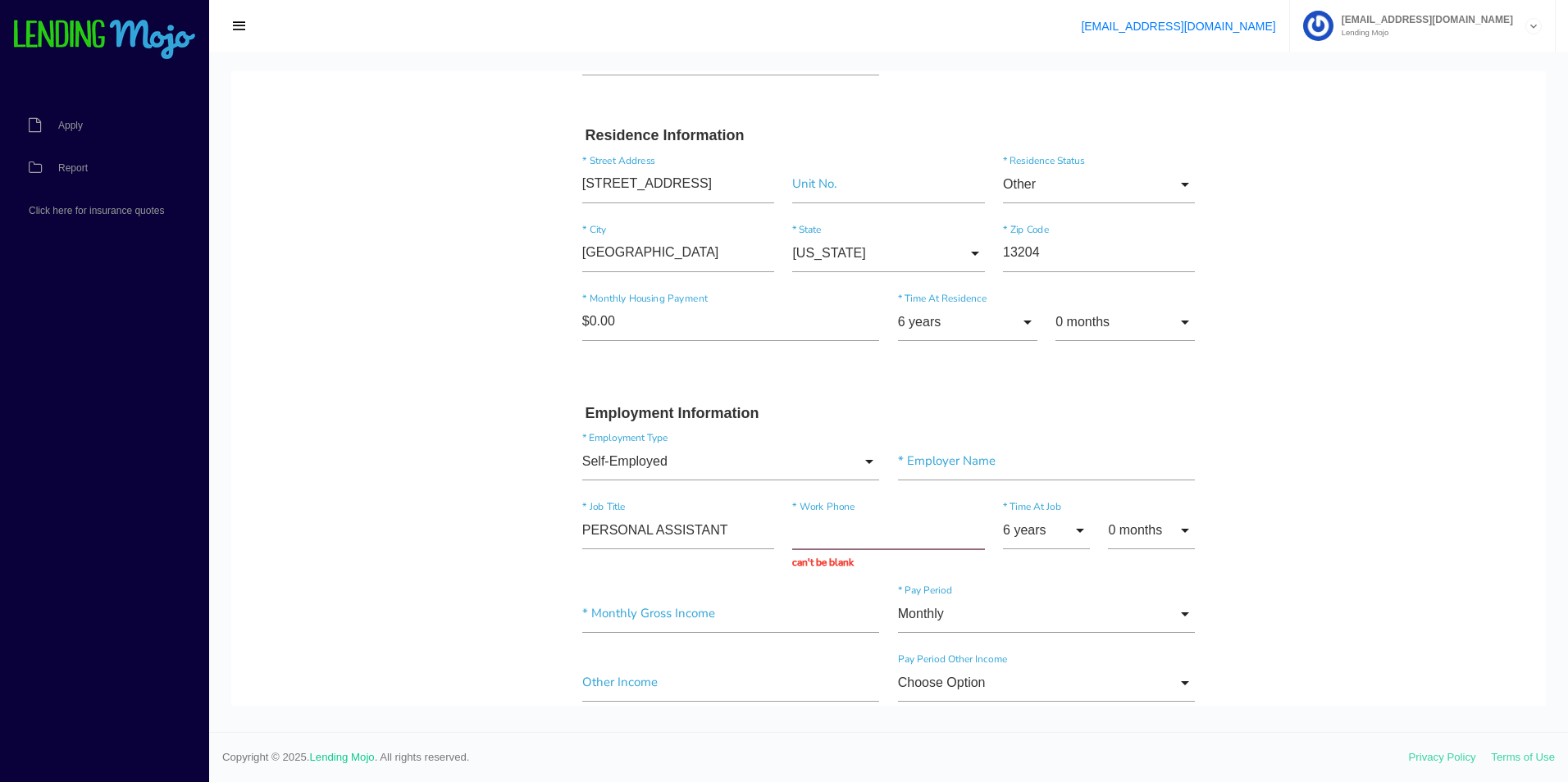
scroll to position [328, 0]
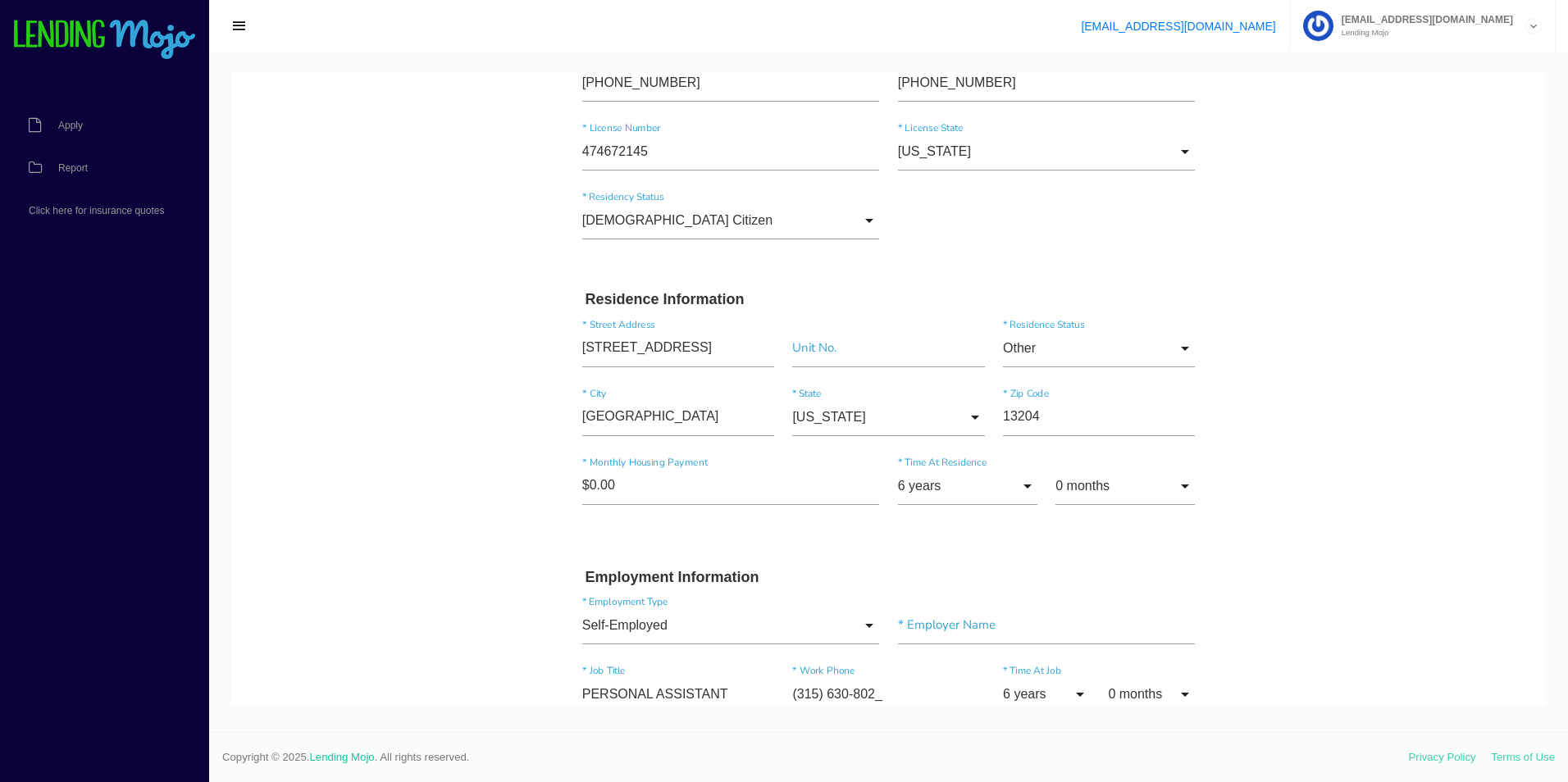
type input "[PHONE_NUMBER]"
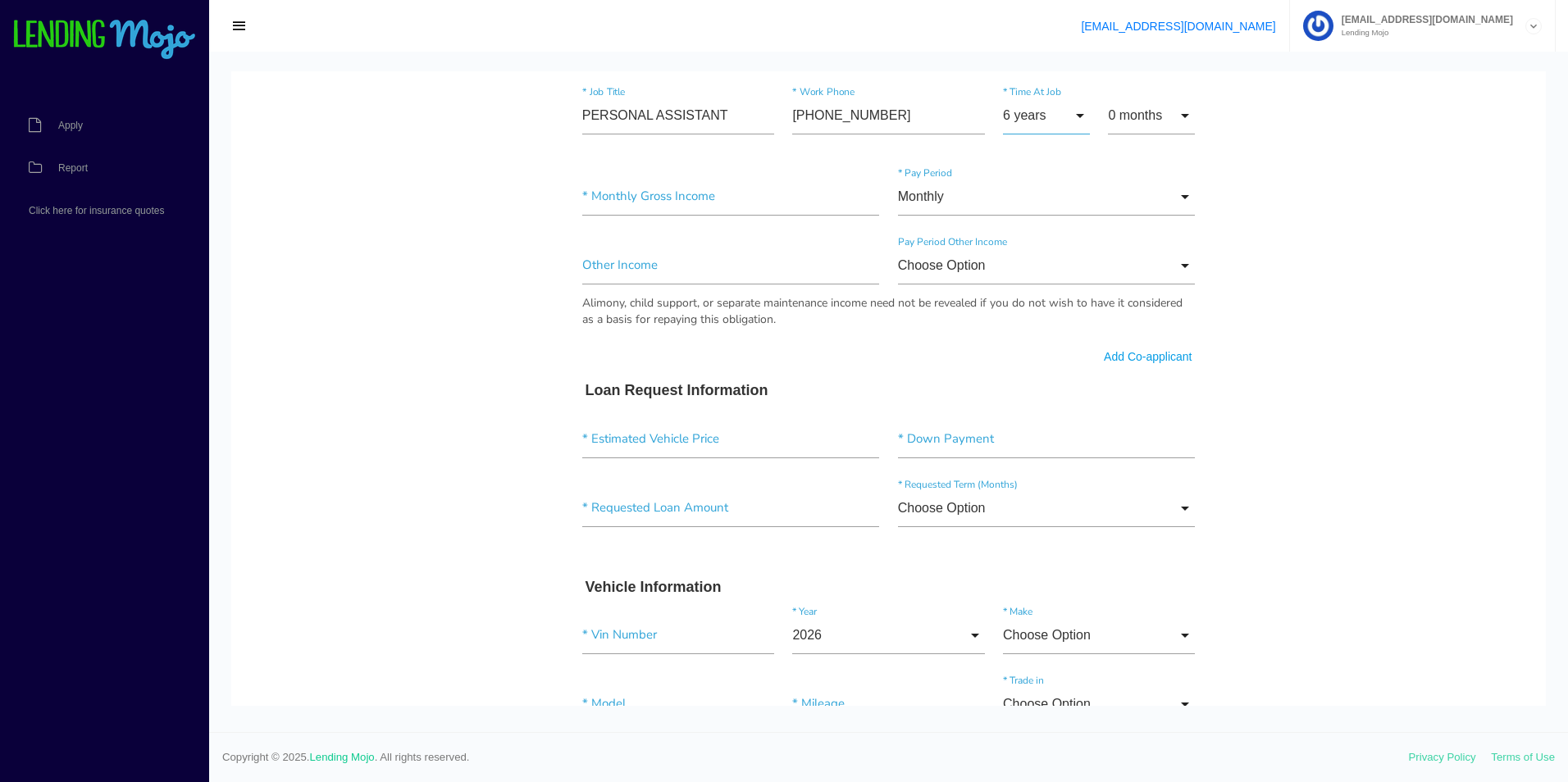
scroll to position [909, 0]
click at [732, 190] on input"] "text" at bounding box center [731, 194] width 297 height 38
type input"] "$2,200.00"
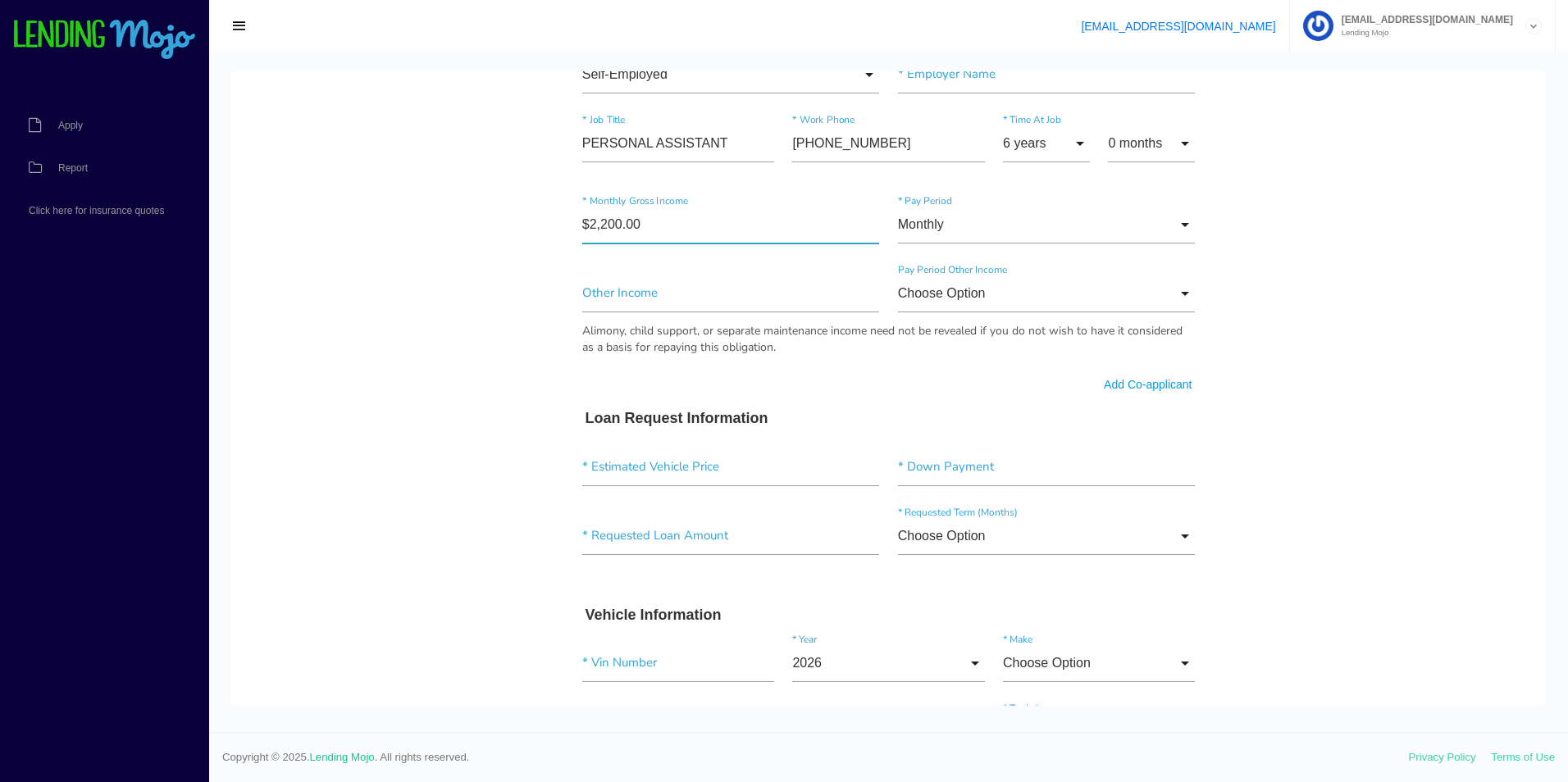
scroll to position [827, 0]
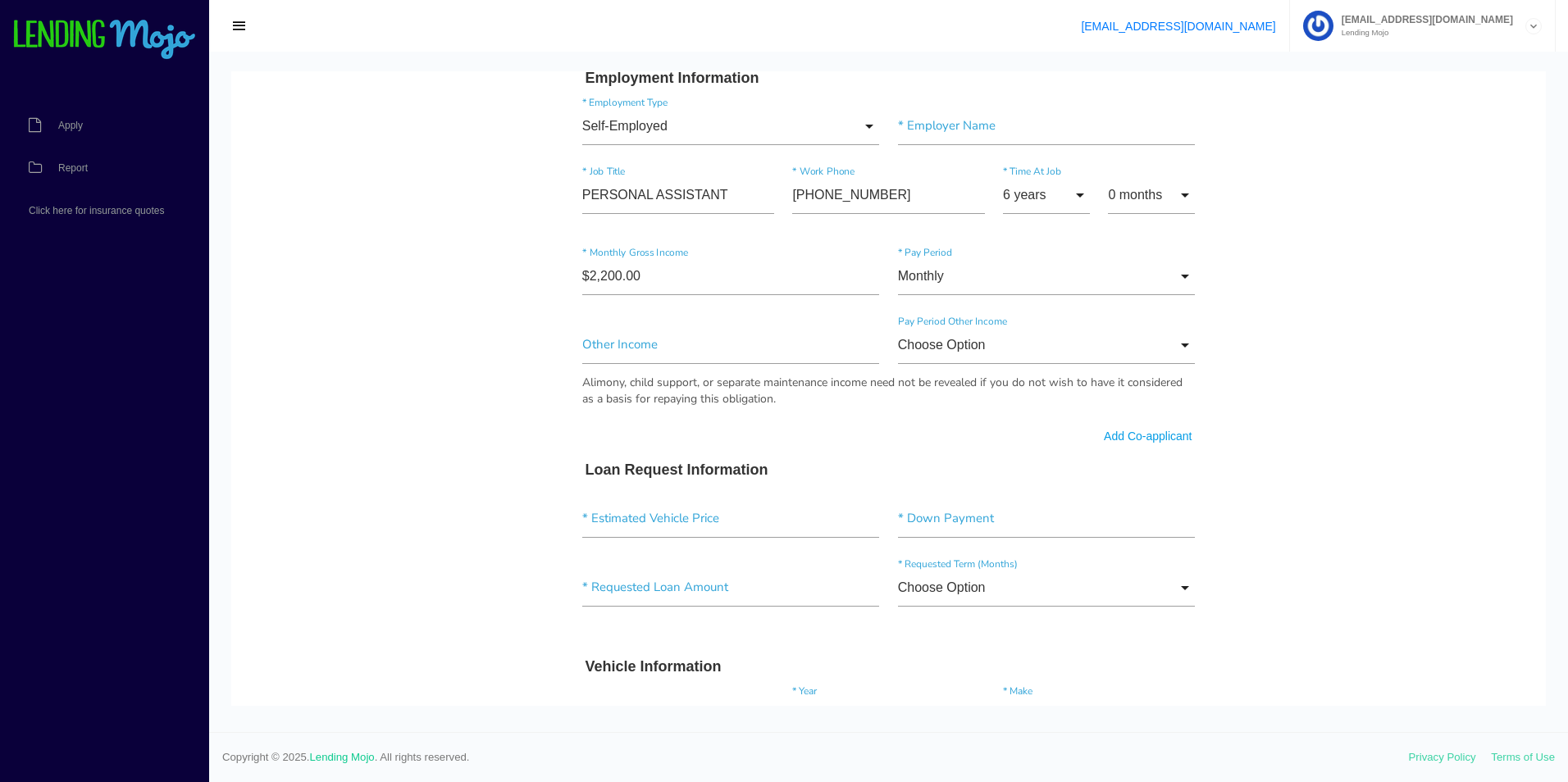
click at [430, 358] on body "Quick, Secure Financing Personalized to You. [PERSON_NAME] * First Name Middle …" at bounding box center [888, 321] width 1314 height 2153
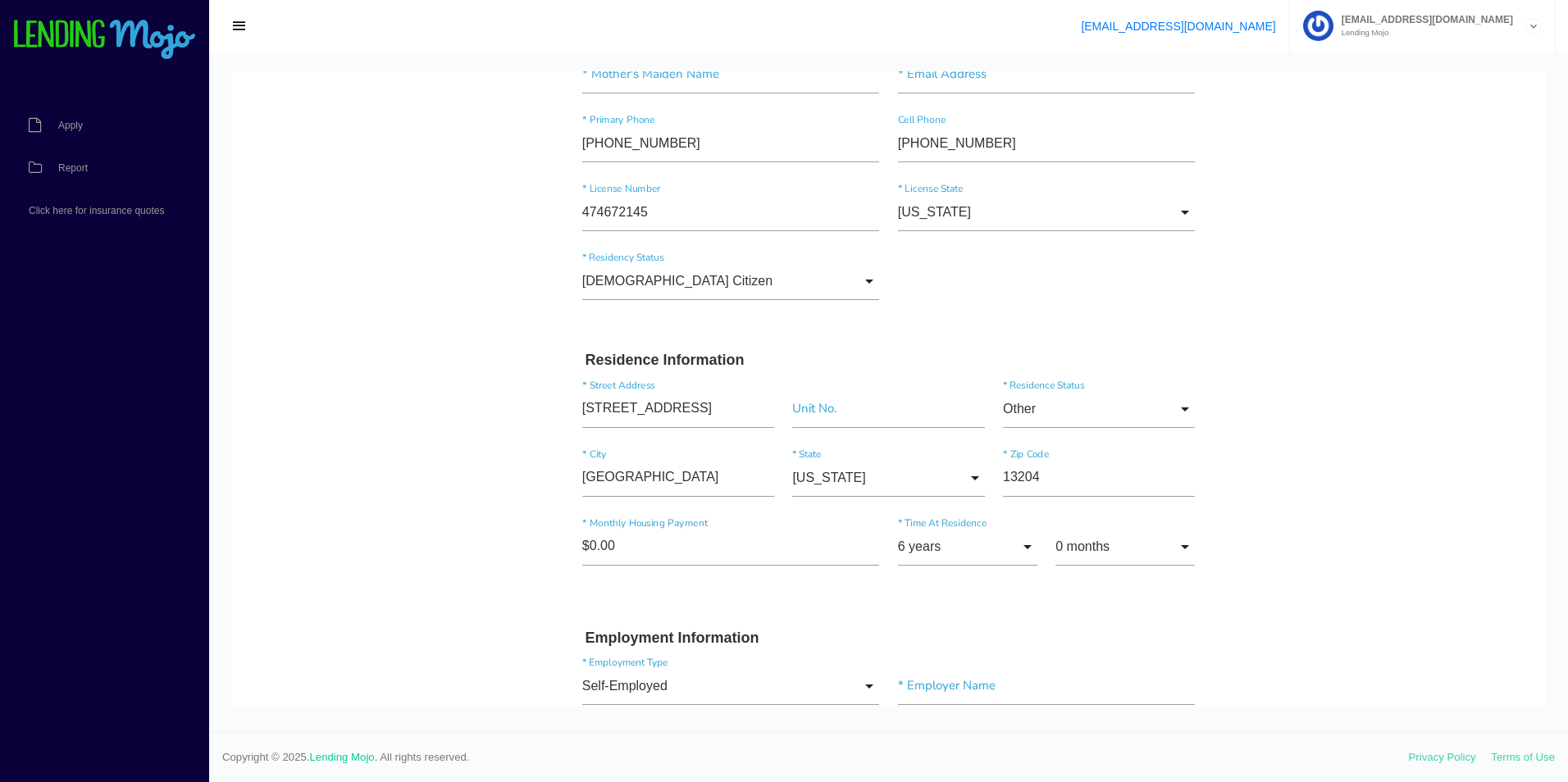
scroll to position [0, 0]
